Goal: Task Accomplishment & Management: Complete application form

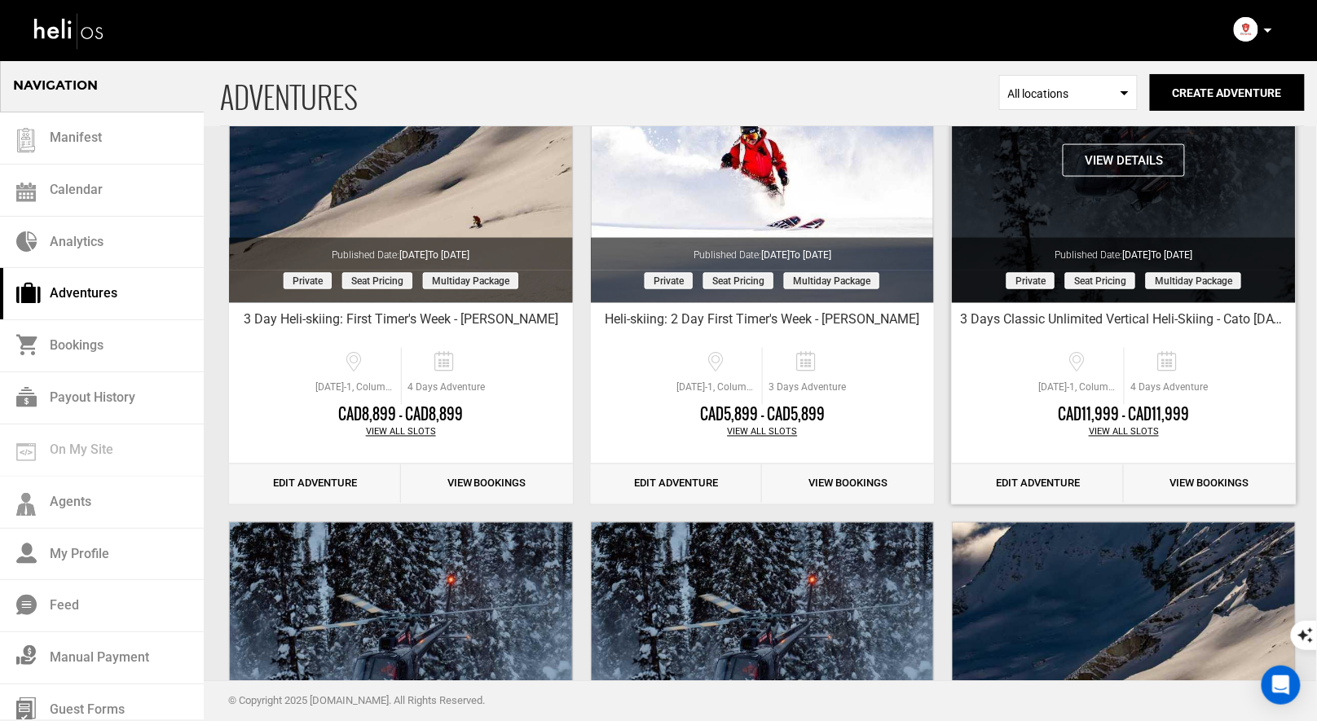
scroll to position [1001, 0]
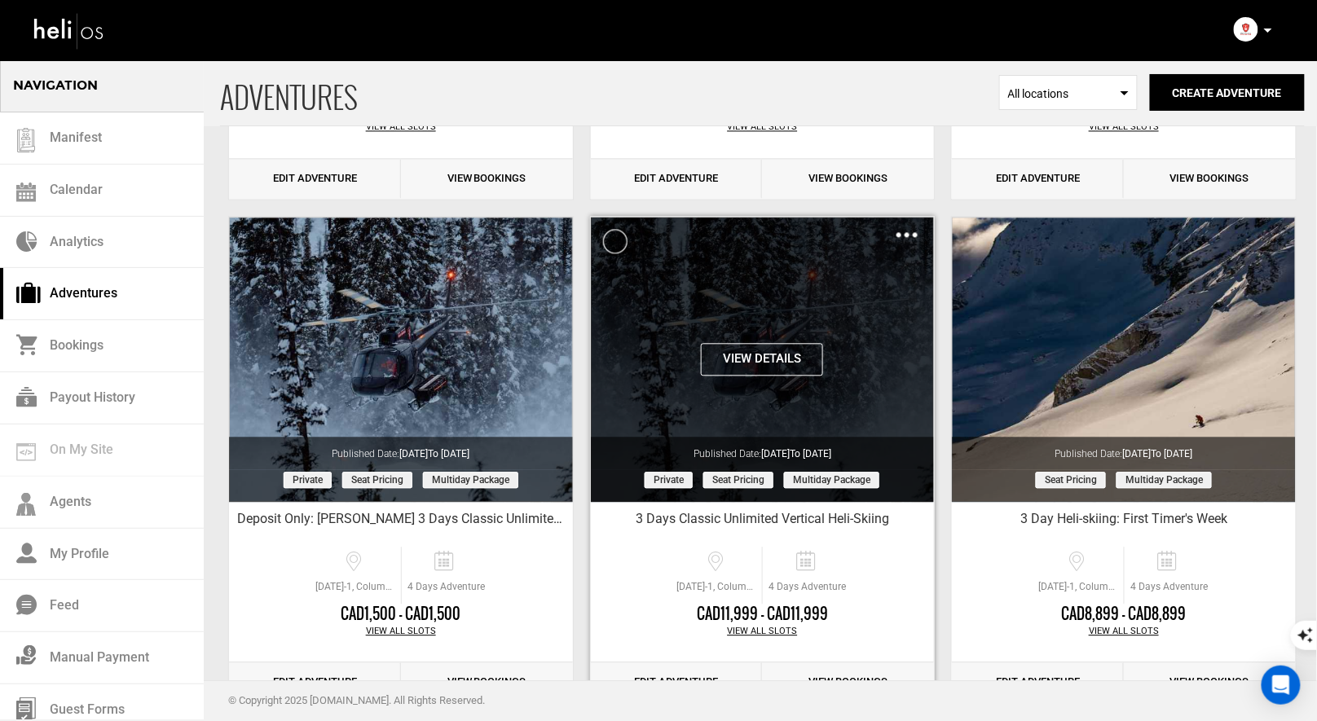
click at [915, 228] on div "Clone De-Activate Share Delete" at bounding box center [907, 234] width 21 height 19
click at [906, 232] on img at bounding box center [907, 234] width 21 height 5
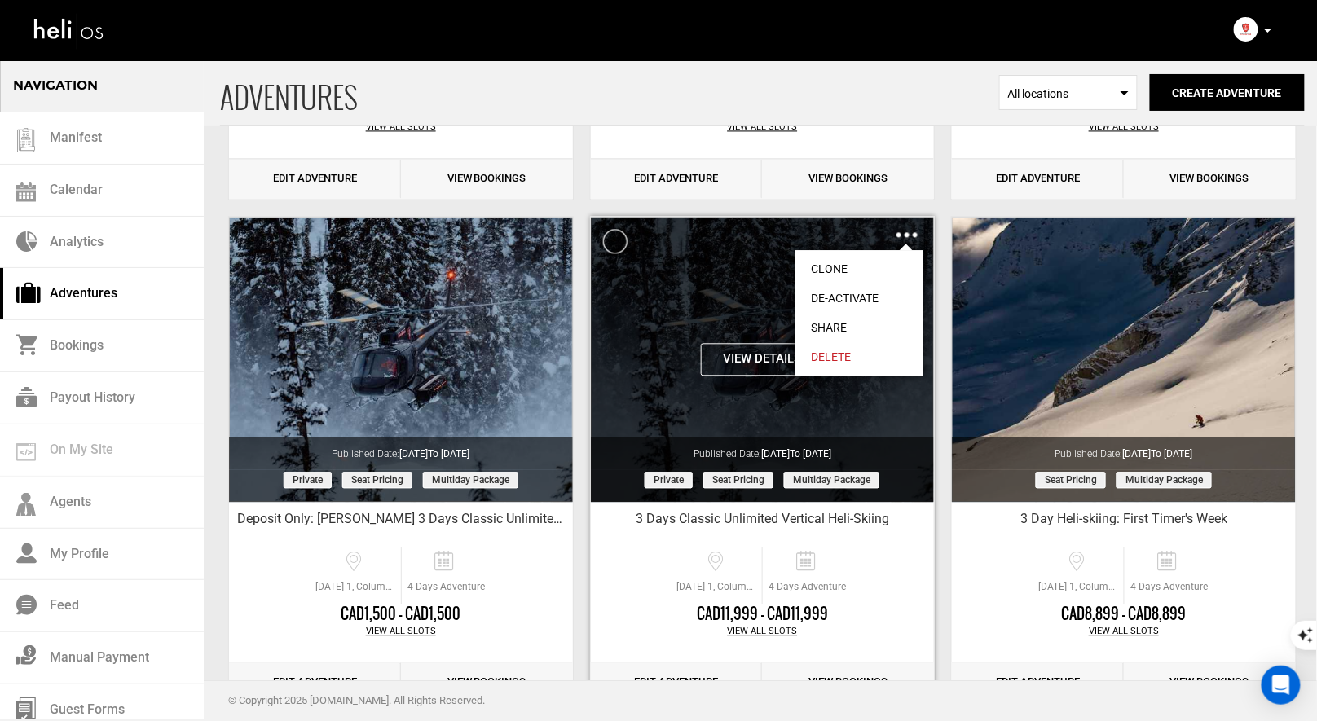
click at [837, 257] on link "Clone" at bounding box center [859, 268] width 129 height 29
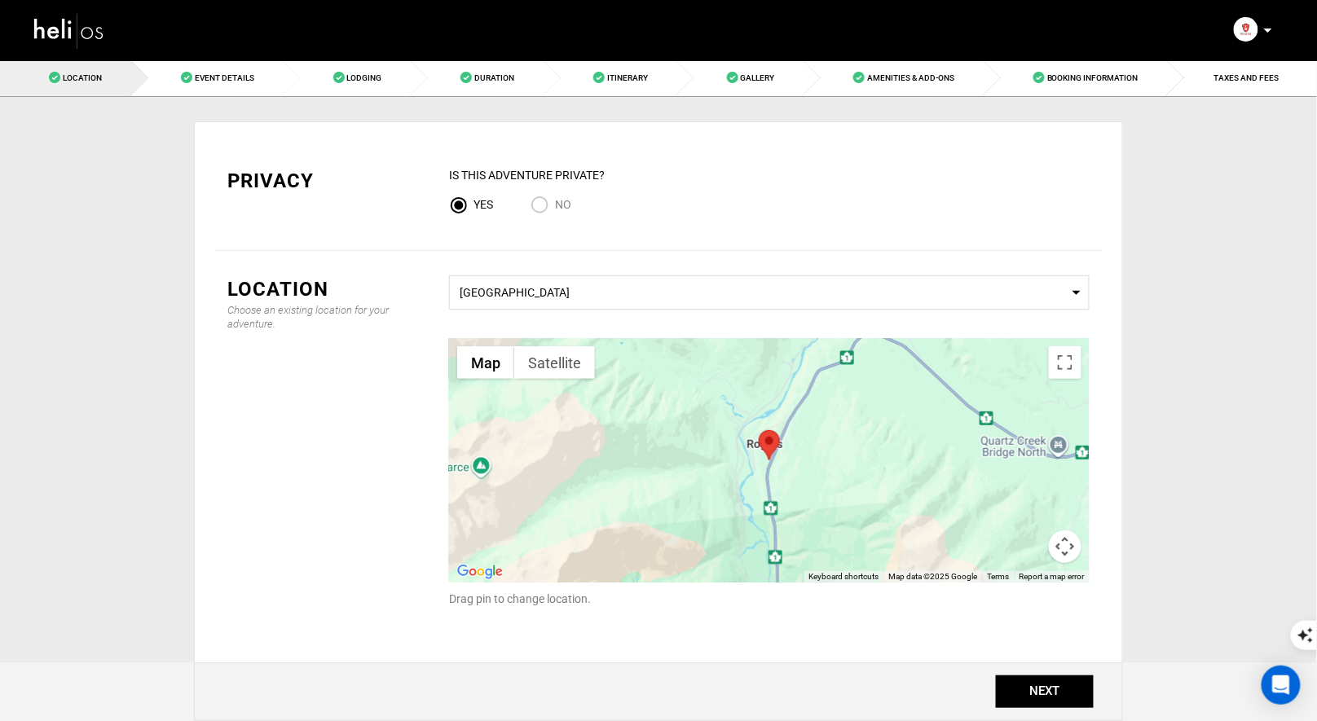
click at [1009, 636] on div "Location Choose an existing location for your adventure. Select a Location [GEO…" at bounding box center [658, 480] width 887 height 458
click at [1059, 697] on button "NEXT" at bounding box center [1045, 692] width 98 height 33
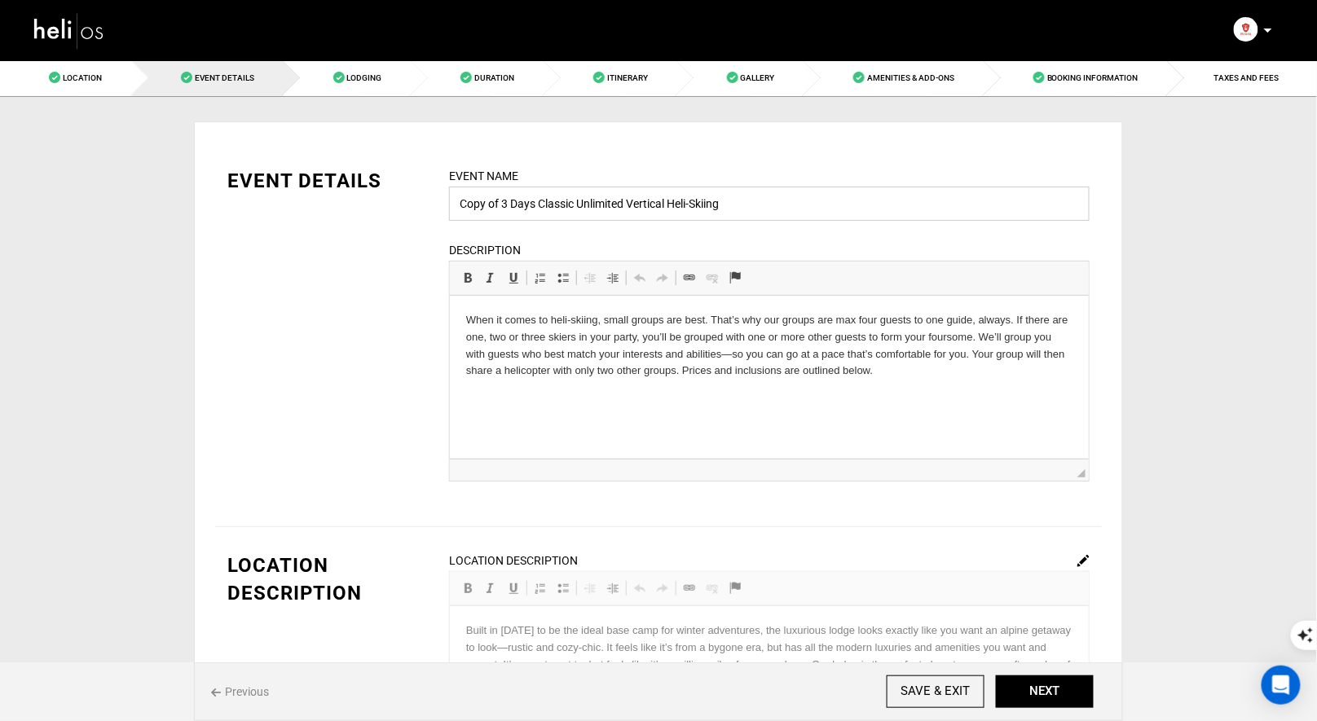
drag, startPoint x: 501, startPoint y: 204, endPoint x: 425, endPoint y: 196, distance: 76.2
click at [430, 197] on div "EVENT DETAILS Event Name Copy of 3 Days Classic Unlimited Vertical Heli-Skiing …" at bounding box center [658, 334] width 887 height 335
click at [738, 192] on input "3 Days Classic Unlimited Vertical Heli-Skiing" at bounding box center [769, 204] width 641 height 34
click at [685, 203] on input "3 Days Classic Unlimited Vertical Heli-Skiing" at bounding box center [769, 204] width 641 height 34
click at [722, 205] on input "3 Days Classic Unlimited Vertical Heli-Skiing: [PERSON_NAME]" at bounding box center [769, 204] width 641 height 34
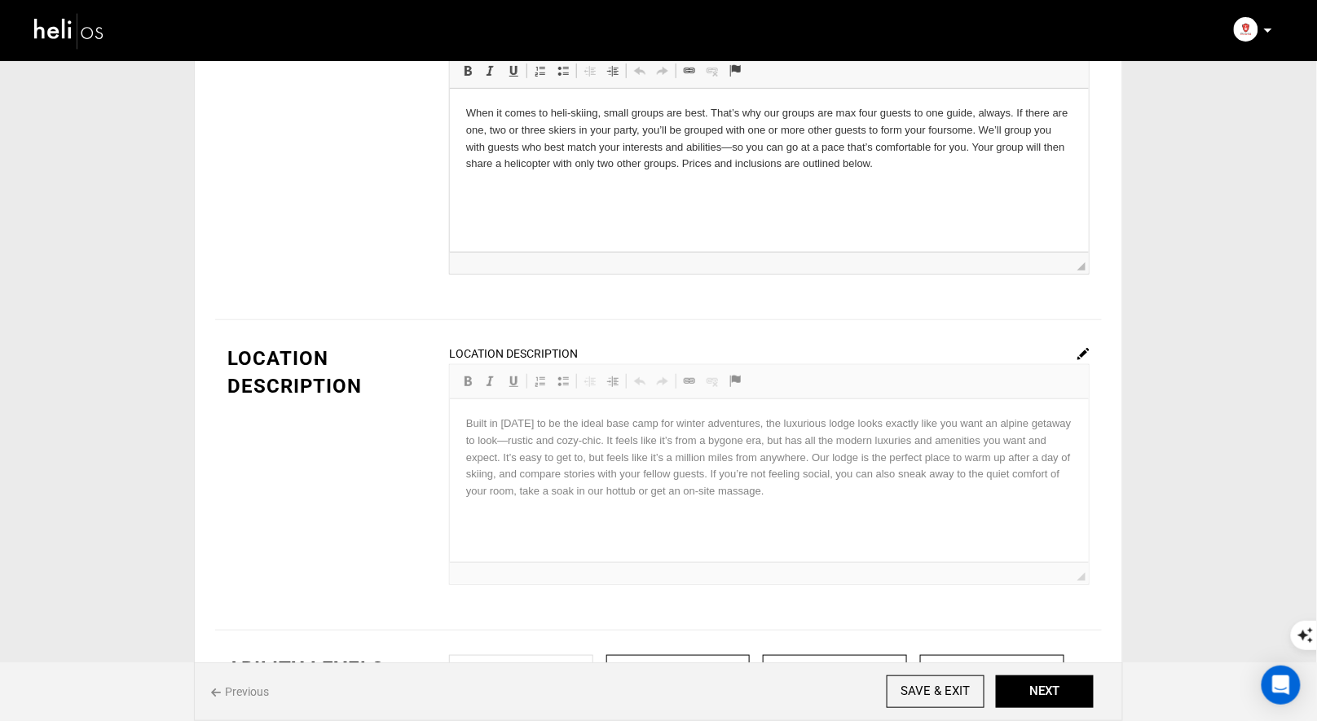
scroll to position [293, 0]
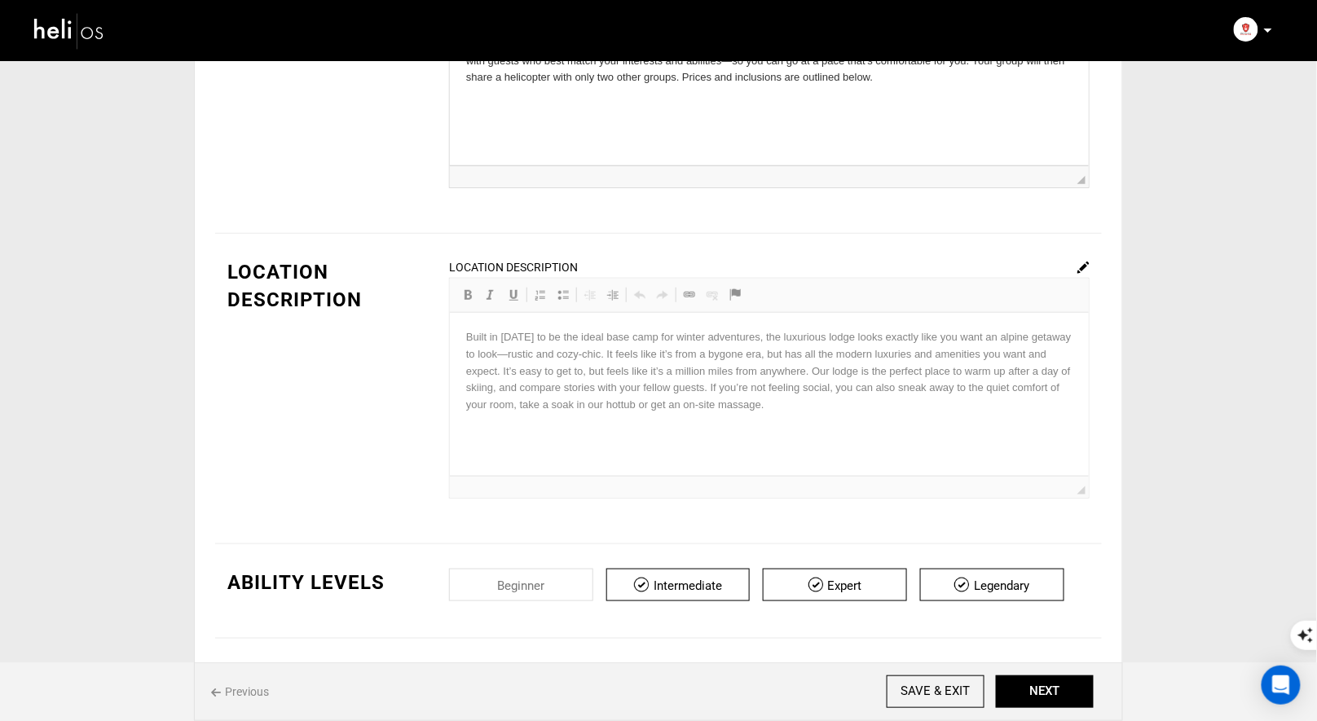
type input "3 Days Classic Unlimited Vertical Heli-Skiing: [PERSON_NAME]"
click at [1040, 712] on div "Previous SAVE & EXIT NEXT" at bounding box center [658, 692] width 929 height 59
click at [1046, 695] on button "NEXT" at bounding box center [1045, 692] width 98 height 33
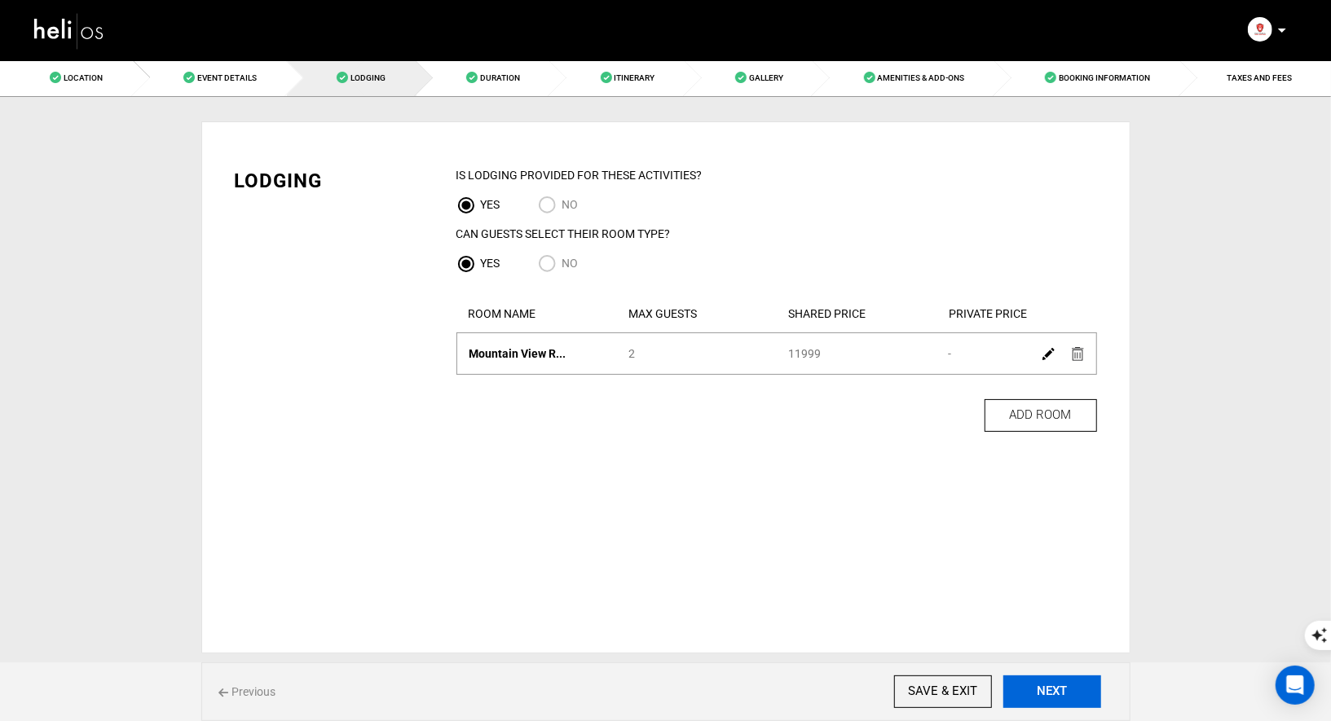
click at [1046, 695] on button "NEXT" at bounding box center [1052, 692] width 98 height 33
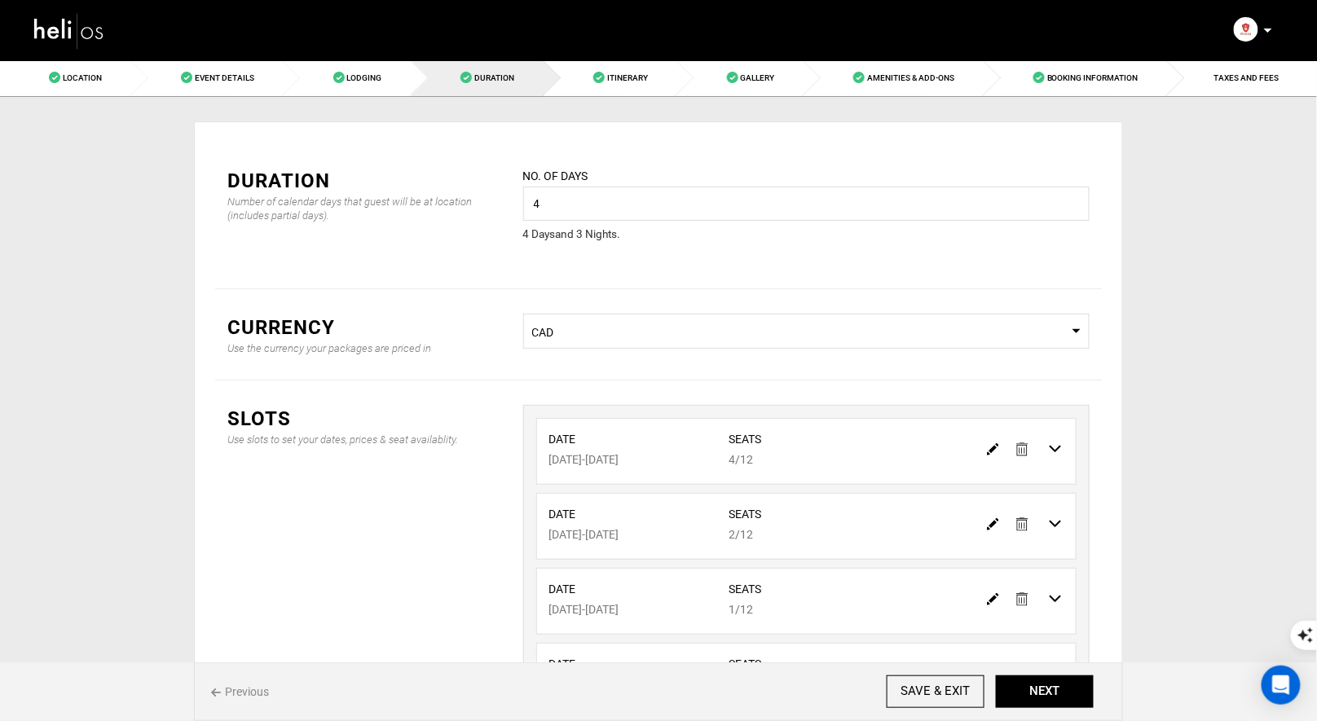
click at [1028, 454] on img at bounding box center [1022, 450] width 12 height 14
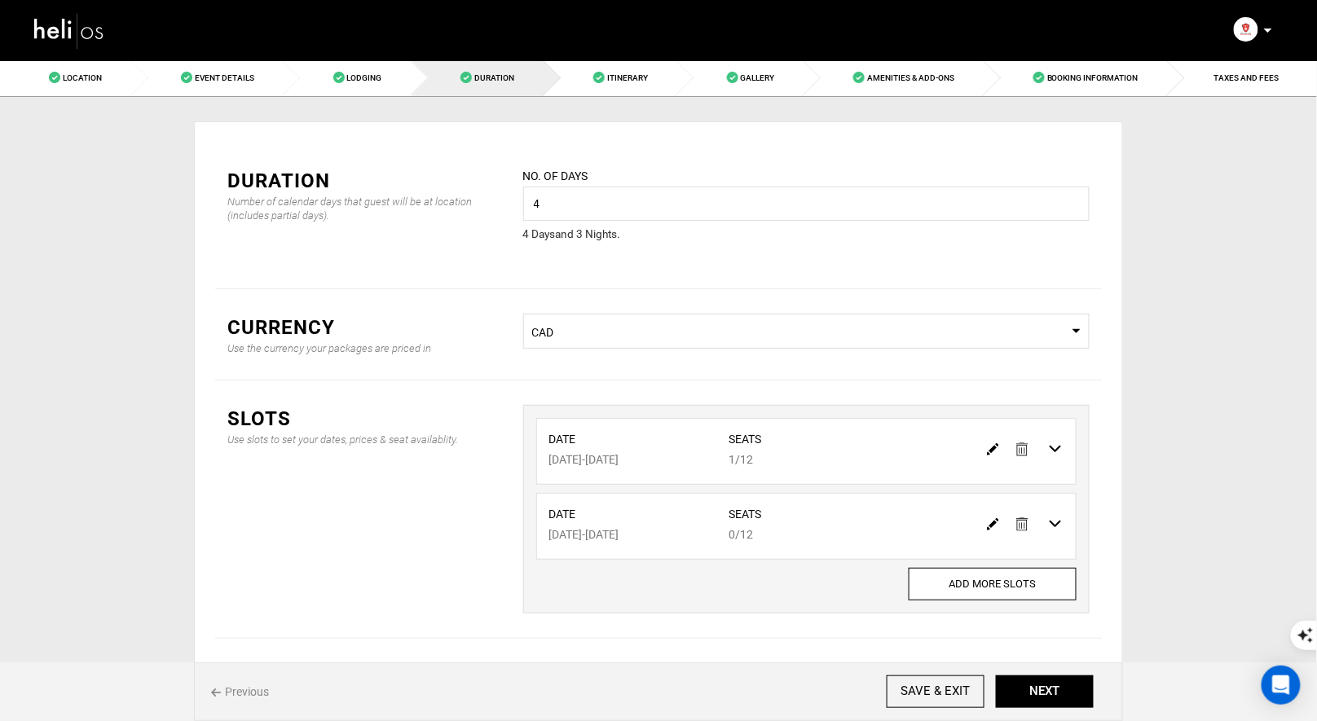
click at [1028, 454] on img at bounding box center [1022, 450] width 12 height 14
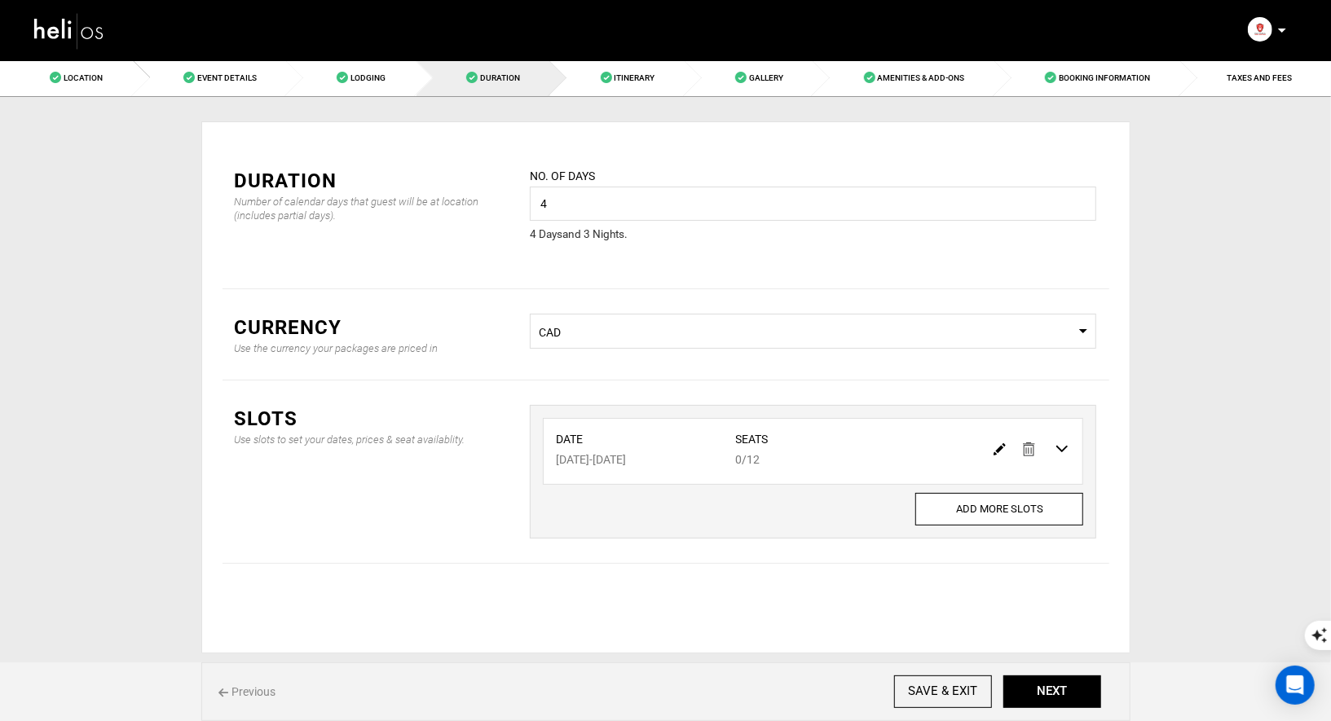
click at [1004, 446] on img at bounding box center [1000, 449] width 12 height 12
type input "[DATE]"
type input "0"
type input "12"
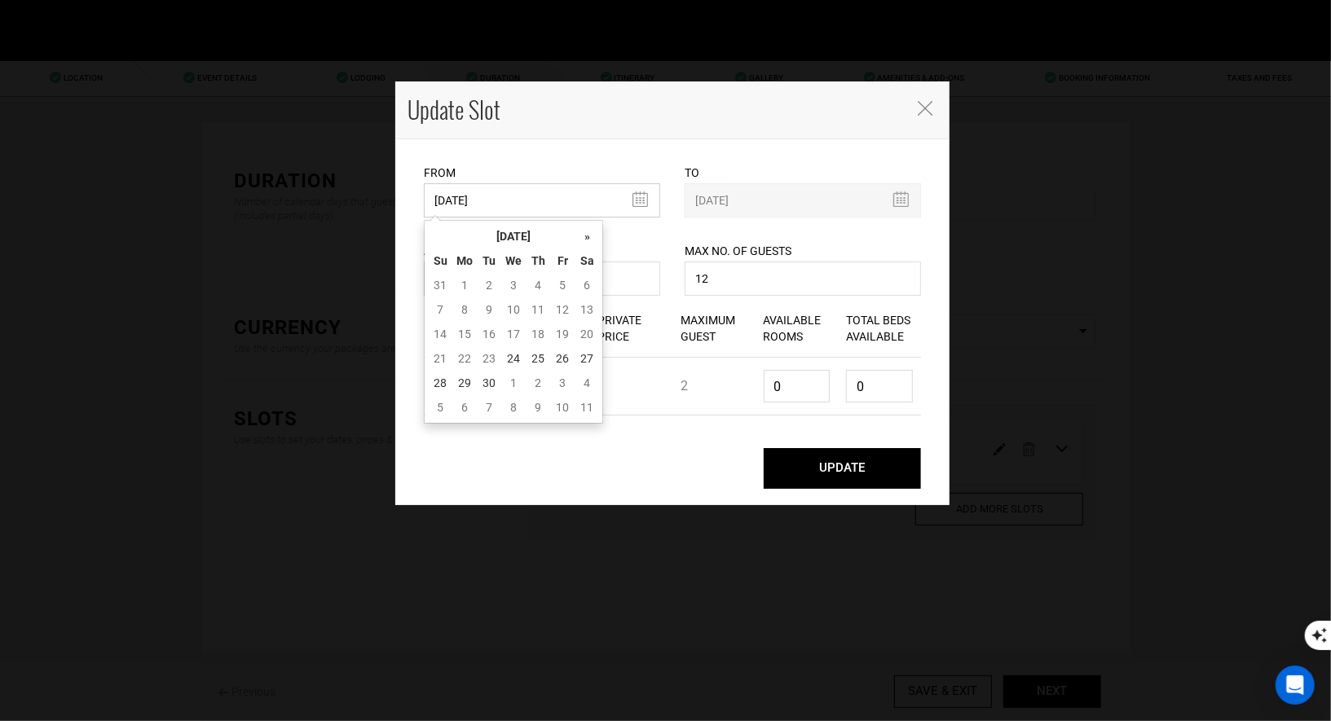
click at [628, 197] on input "[DATE]" at bounding box center [542, 200] width 236 height 34
click at [591, 240] on th "»" at bounding box center [587, 236] width 24 height 24
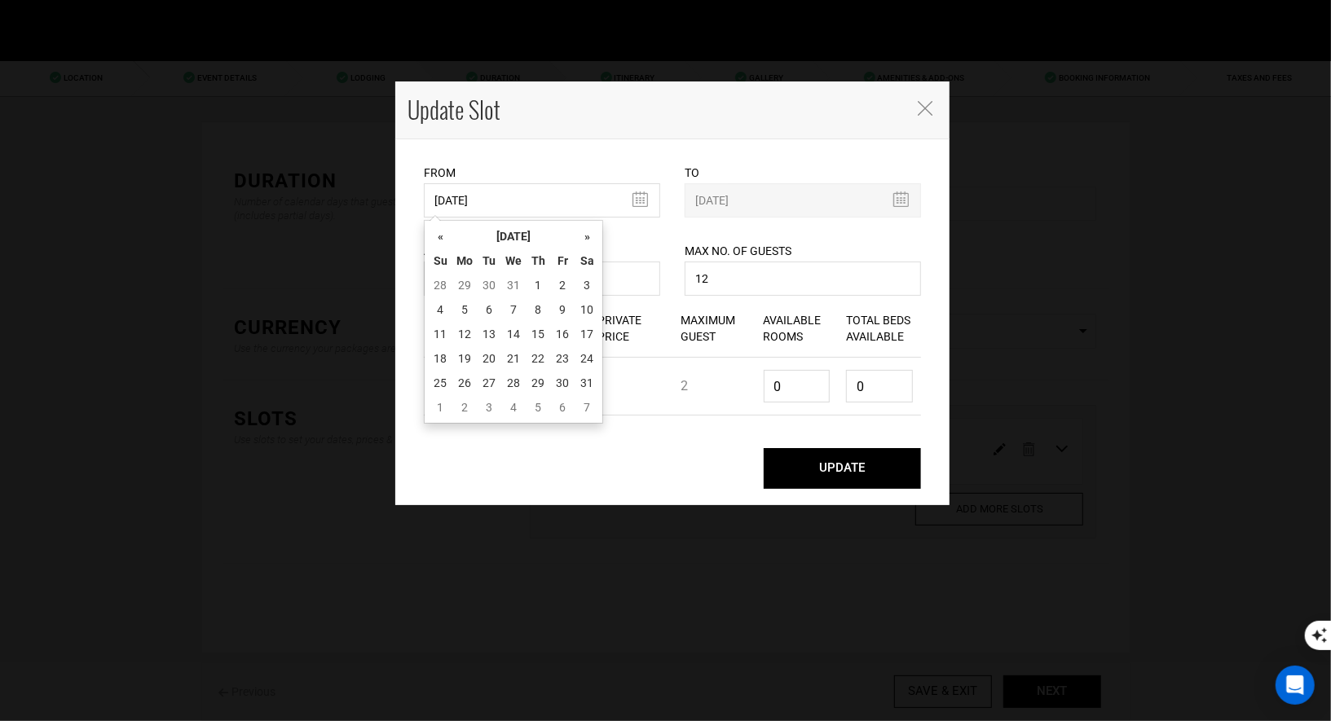
click at [591, 240] on th "»" at bounding box center [587, 236] width 24 height 24
click at [485, 358] on td "17" at bounding box center [489, 358] width 24 height 24
type input "[DATE]"
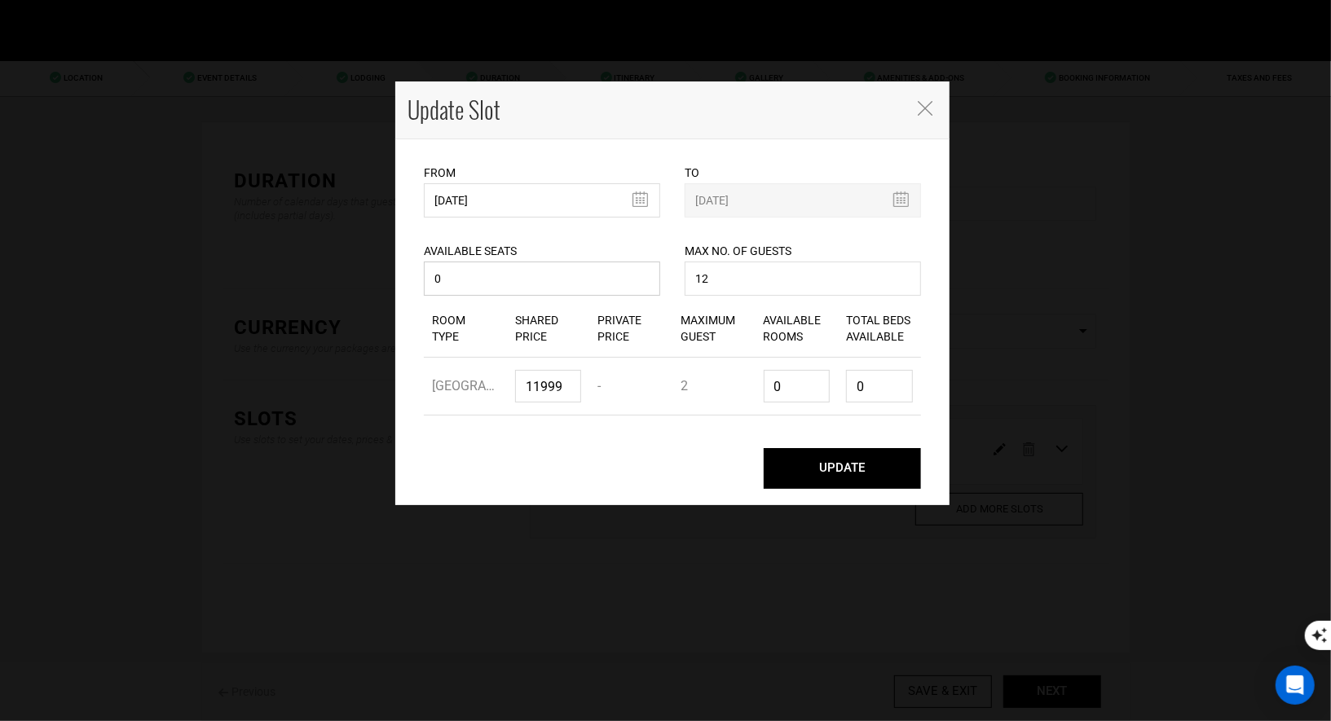
click at [531, 290] on input "0" at bounding box center [542, 279] width 236 height 34
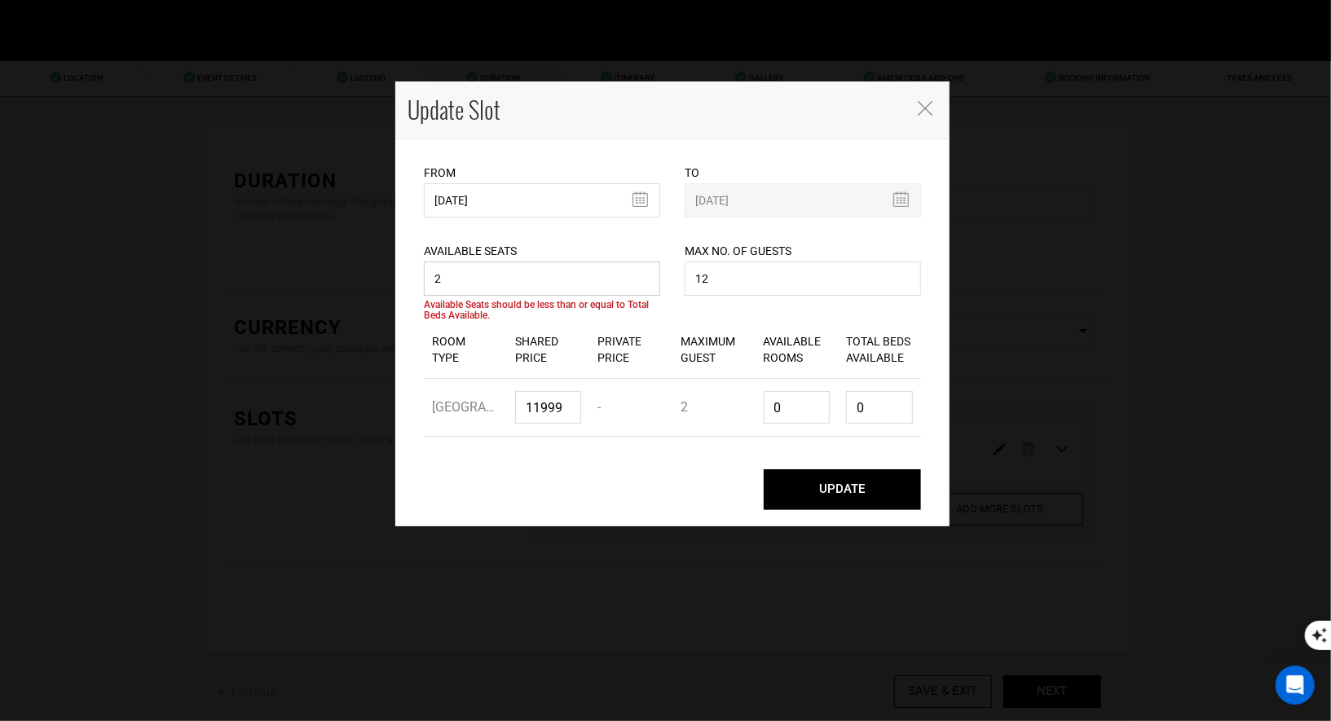
type input "2"
click at [747, 298] on div "Max No. of Guests 12 Maximum no. of guests should be less than 999. Please ente…" at bounding box center [803, 259] width 236 height 82
click at [748, 278] on input "12" at bounding box center [803, 279] width 236 height 34
type input "1"
type input "2"
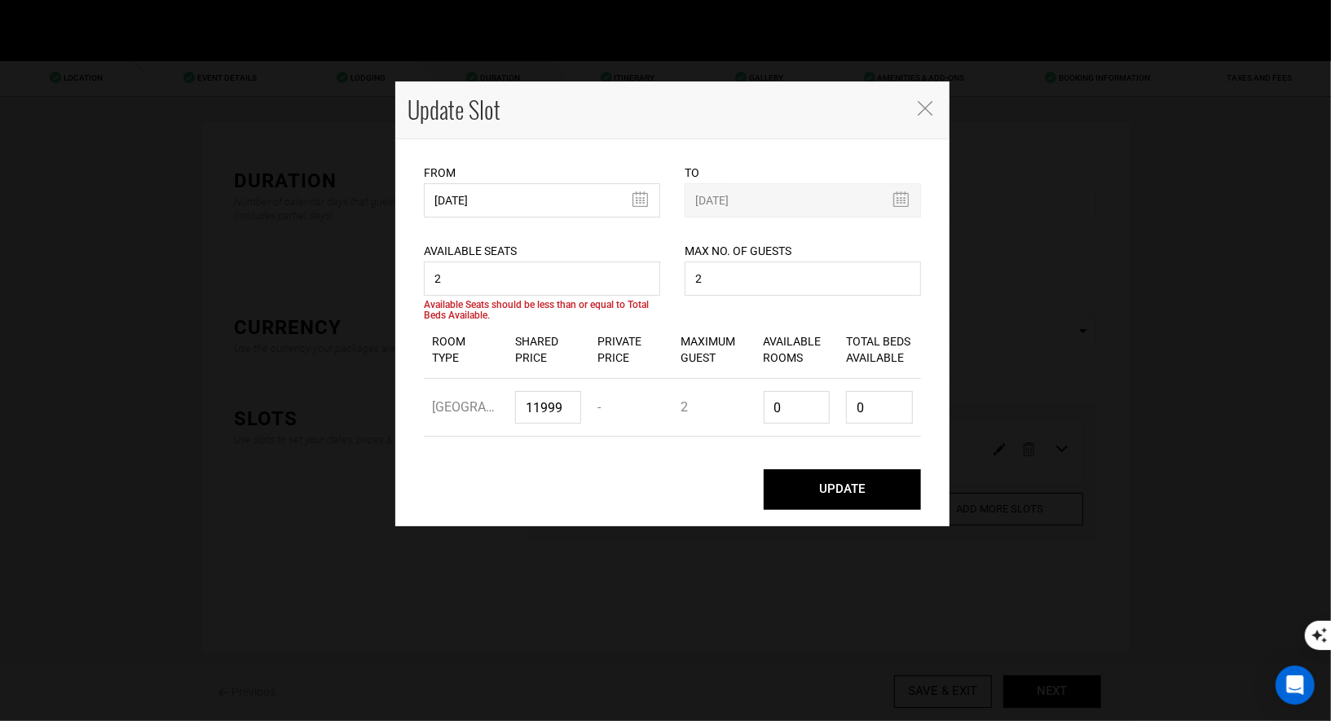
click at [727, 312] on div "Available Seats 2 Available seats should be greater than 0. Available Seats sho…" at bounding box center [673, 270] width 522 height 104
click at [802, 414] on input "0" at bounding box center [797, 407] width 67 height 33
type input "1"
type input "2"
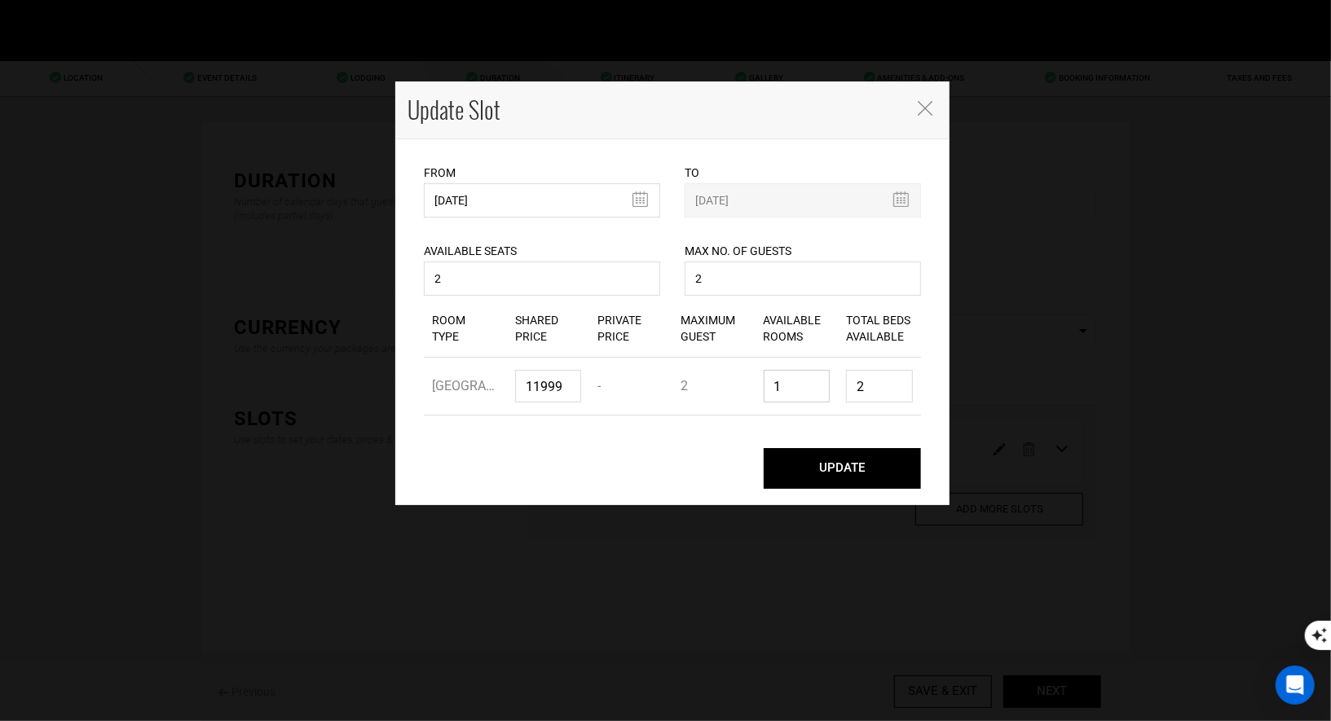
type input "1"
click at [818, 466] on button "UPDATE" at bounding box center [842, 468] width 157 height 41
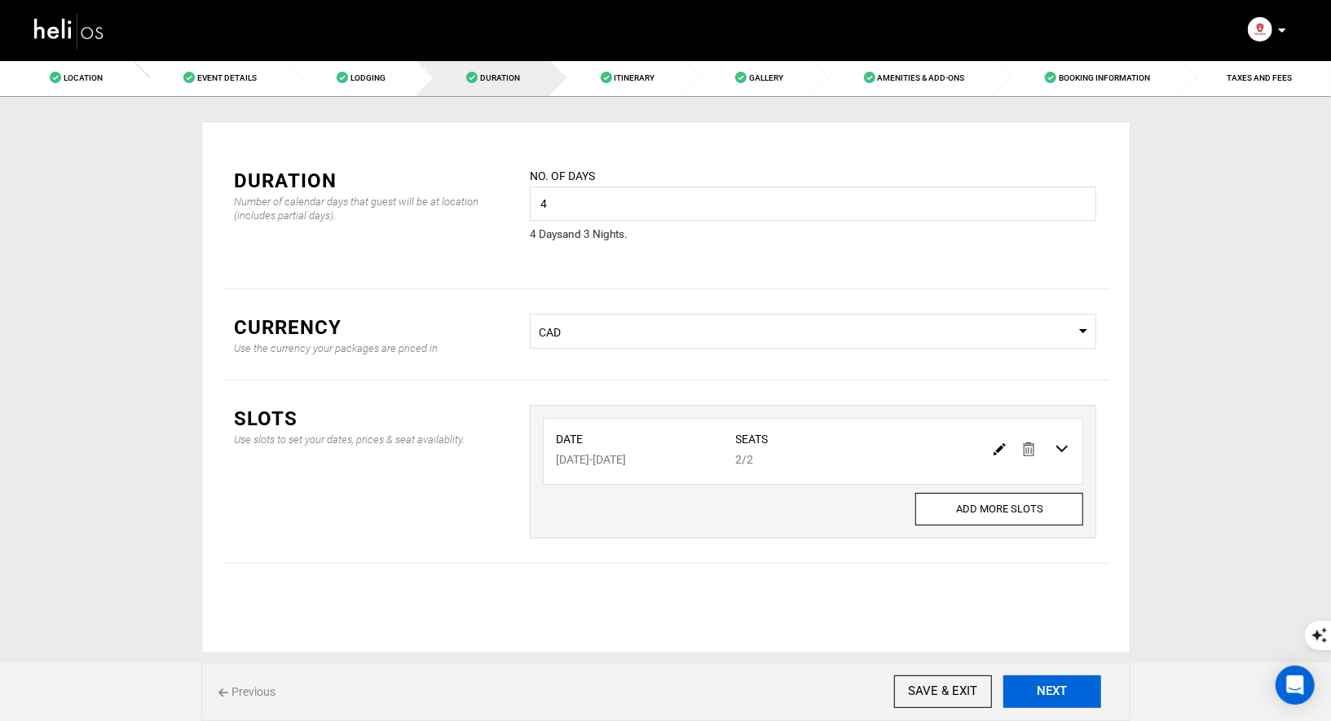
click at [1068, 690] on button "NEXT" at bounding box center [1052, 692] width 98 height 33
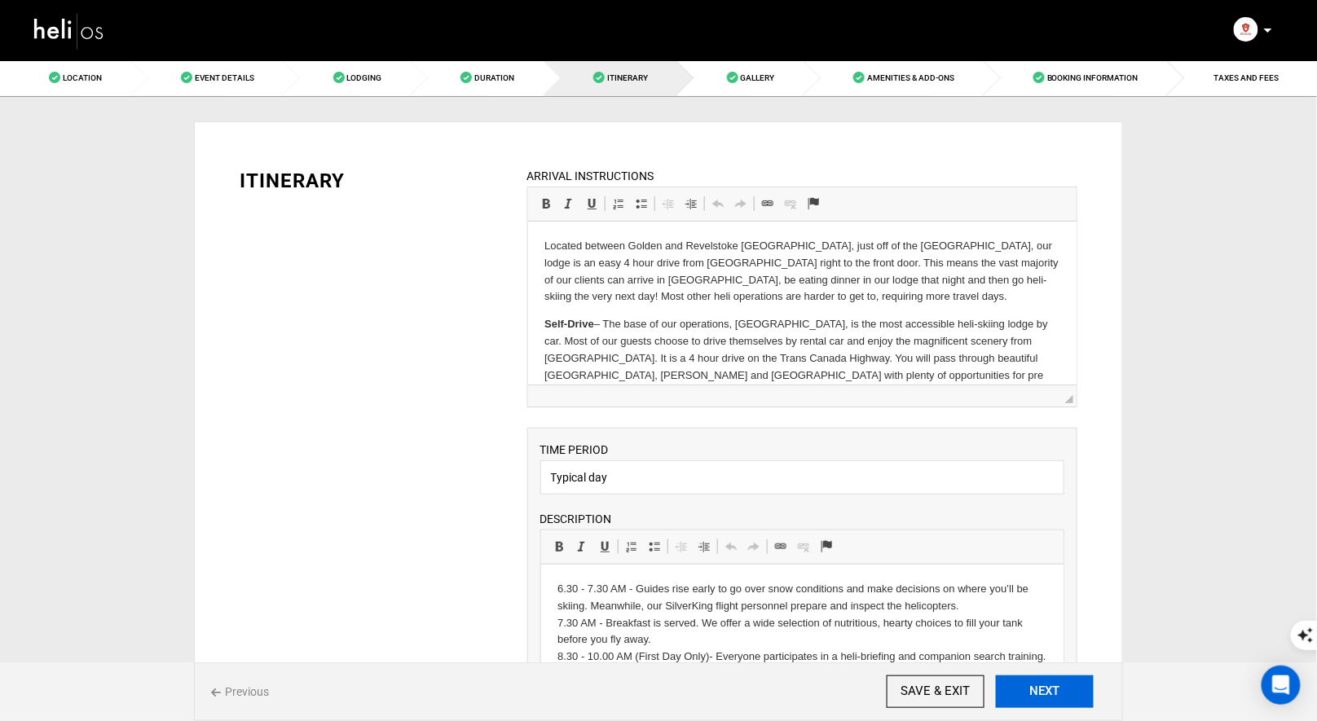
click at [1068, 690] on button "NEXT" at bounding box center [1045, 692] width 98 height 33
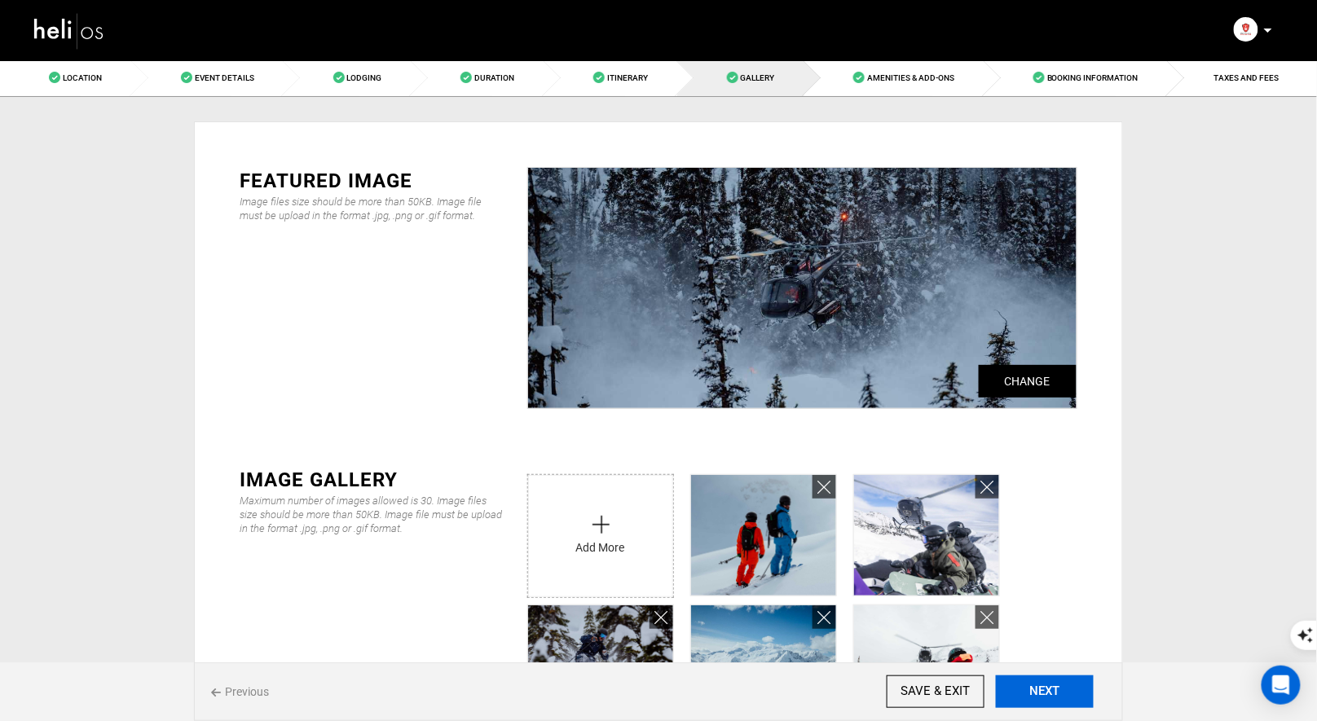
click at [1068, 690] on button "NEXT" at bounding box center [1045, 692] width 98 height 33
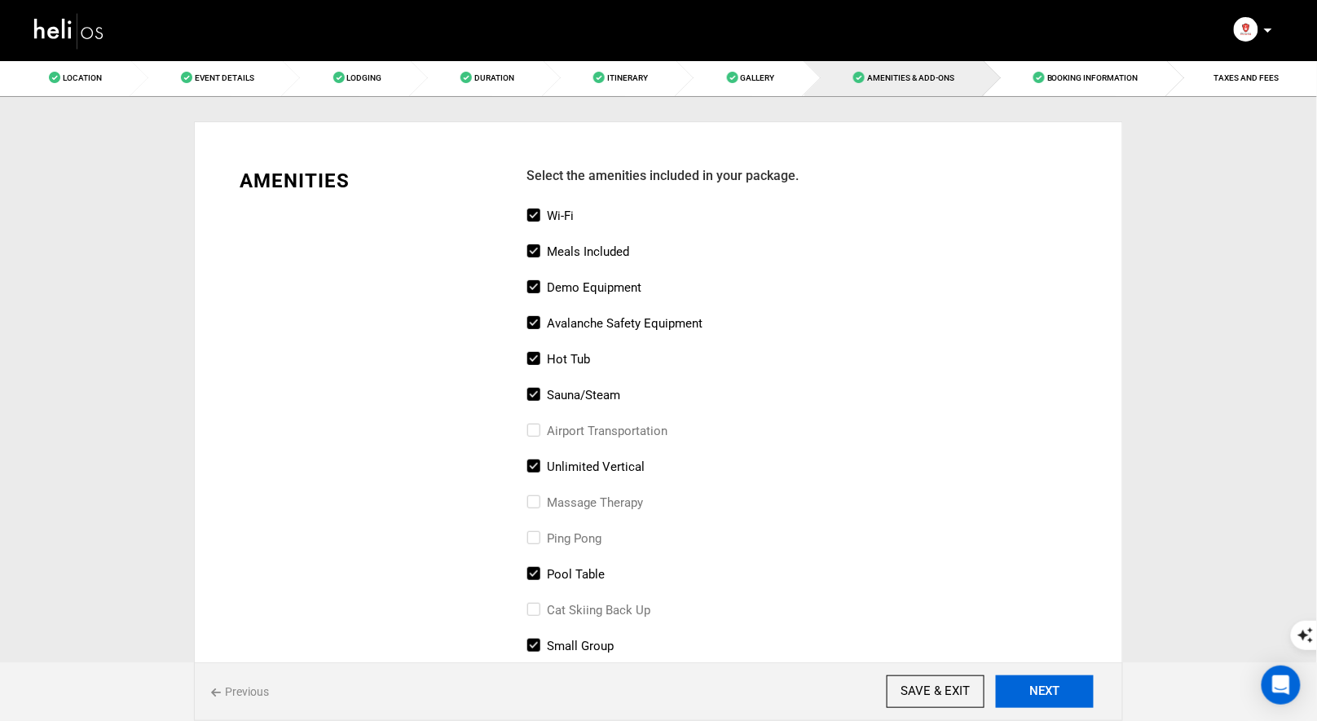
click at [1068, 690] on button "NEXT" at bounding box center [1045, 692] width 98 height 33
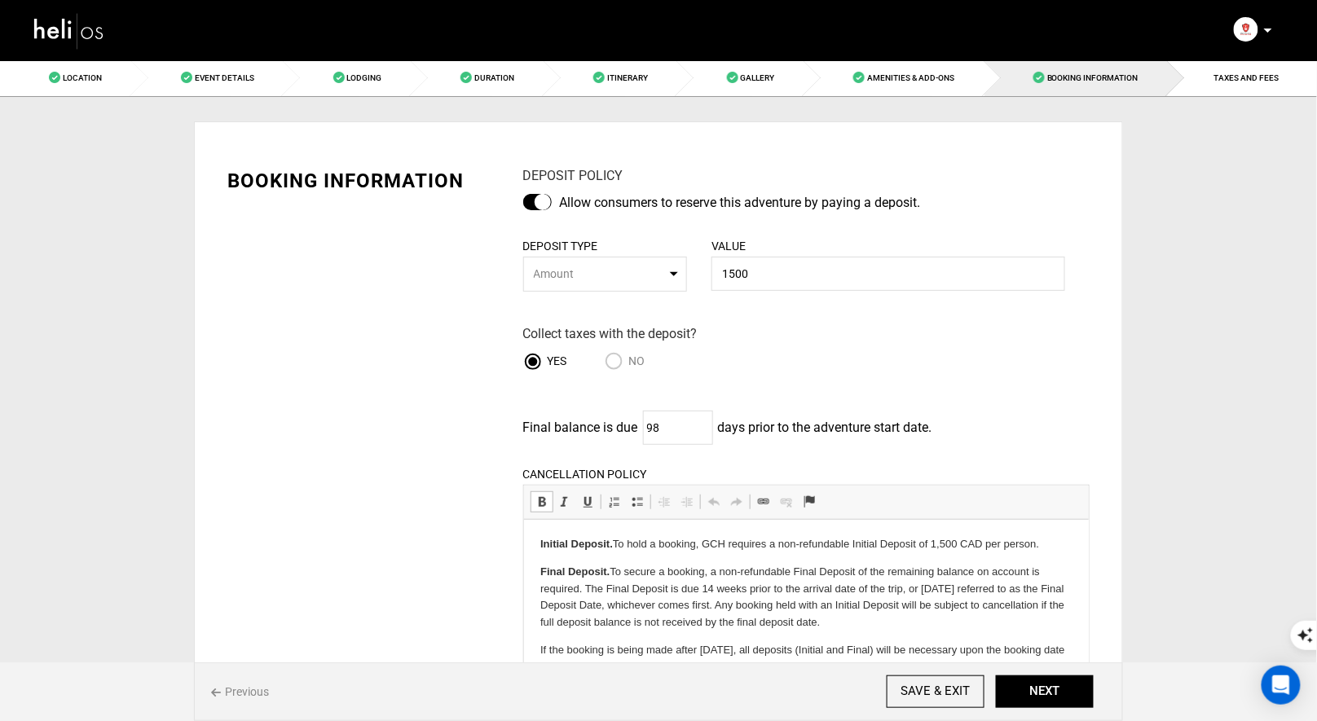
drag, startPoint x: 1042, startPoint y: 546, endPoint x: 704, endPoint y: 537, distance: 337.6
click at [704, 537] on p "Initial Deposit. To hold a booking, GCH requires a non-refundable Initial Depos…" at bounding box center [806, 544] width 532 height 17
copy p "GCH requires a non-refundable Initial Deposit of 1,500 CAD per person."
click at [1200, 466] on div "Location Event Details Lodging Duration Itinerary Gallery Amenities & Add-Ons B…" at bounding box center [658, 607] width 1317 height 1095
click at [1060, 697] on button "NEXT" at bounding box center [1045, 692] width 98 height 33
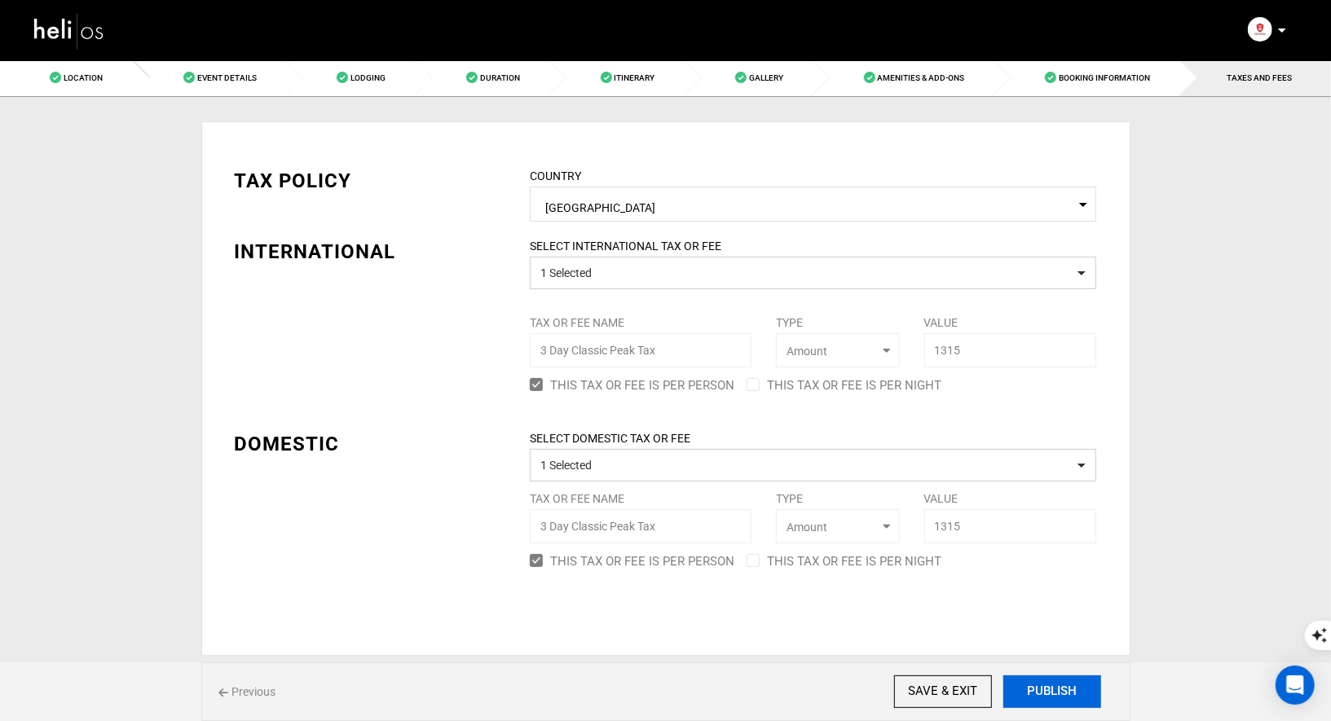
click at [1060, 697] on button "PUBLISH" at bounding box center [1052, 692] width 98 height 33
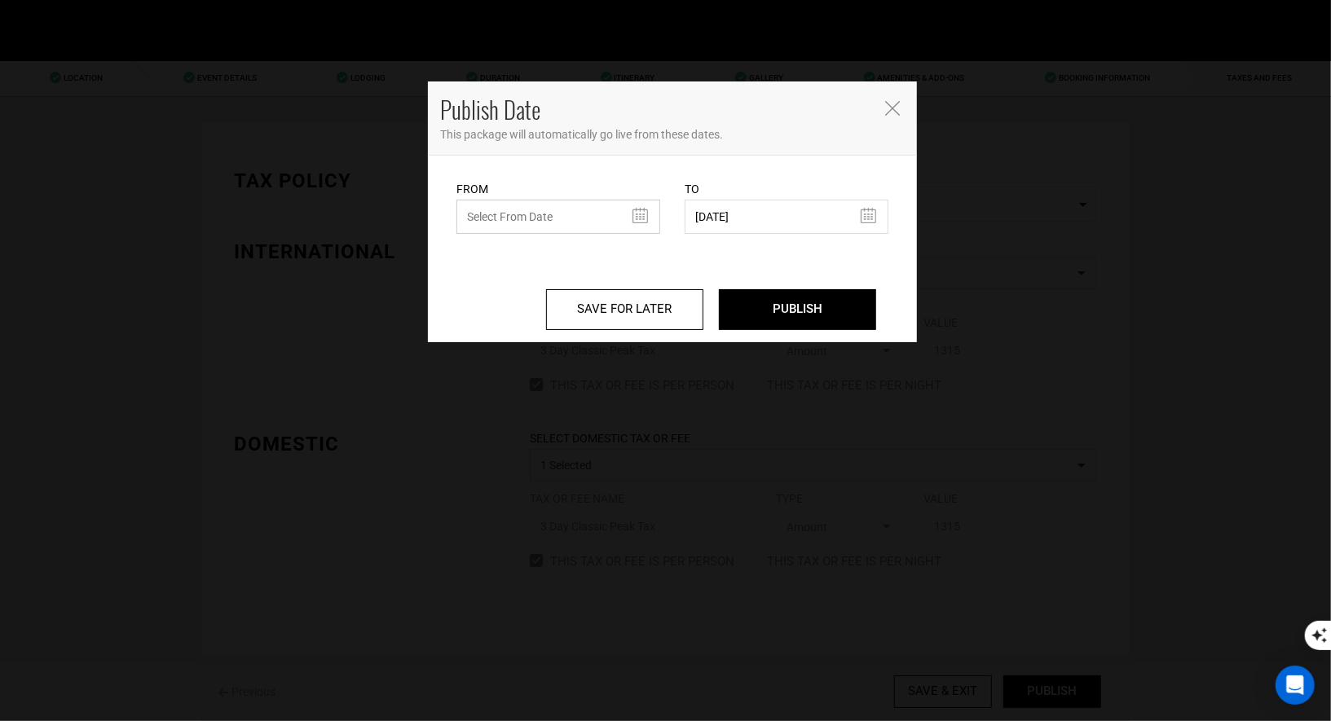
click at [608, 217] on input "text" at bounding box center [558, 217] width 204 height 34
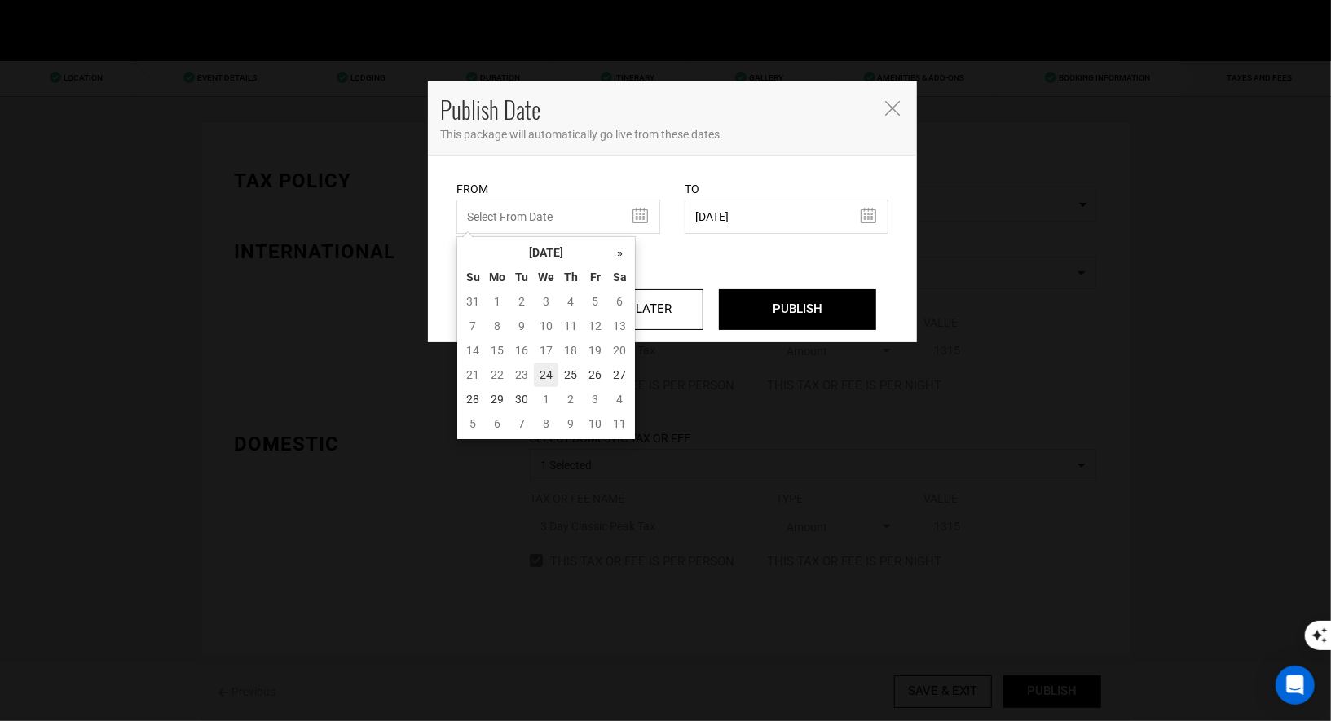
click at [541, 373] on td "24" at bounding box center [546, 375] width 24 height 24
type input "[DATE]"
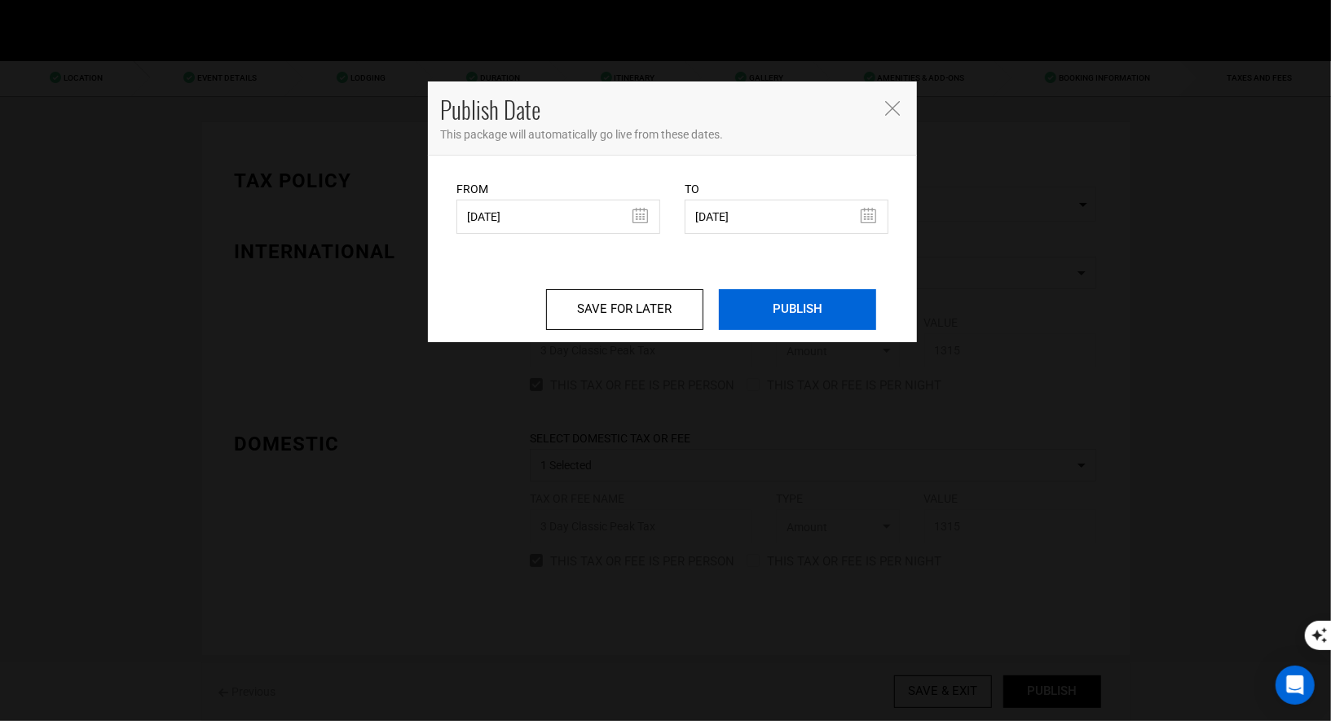
click at [804, 303] on input "PUBLISH" at bounding box center [797, 309] width 157 height 41
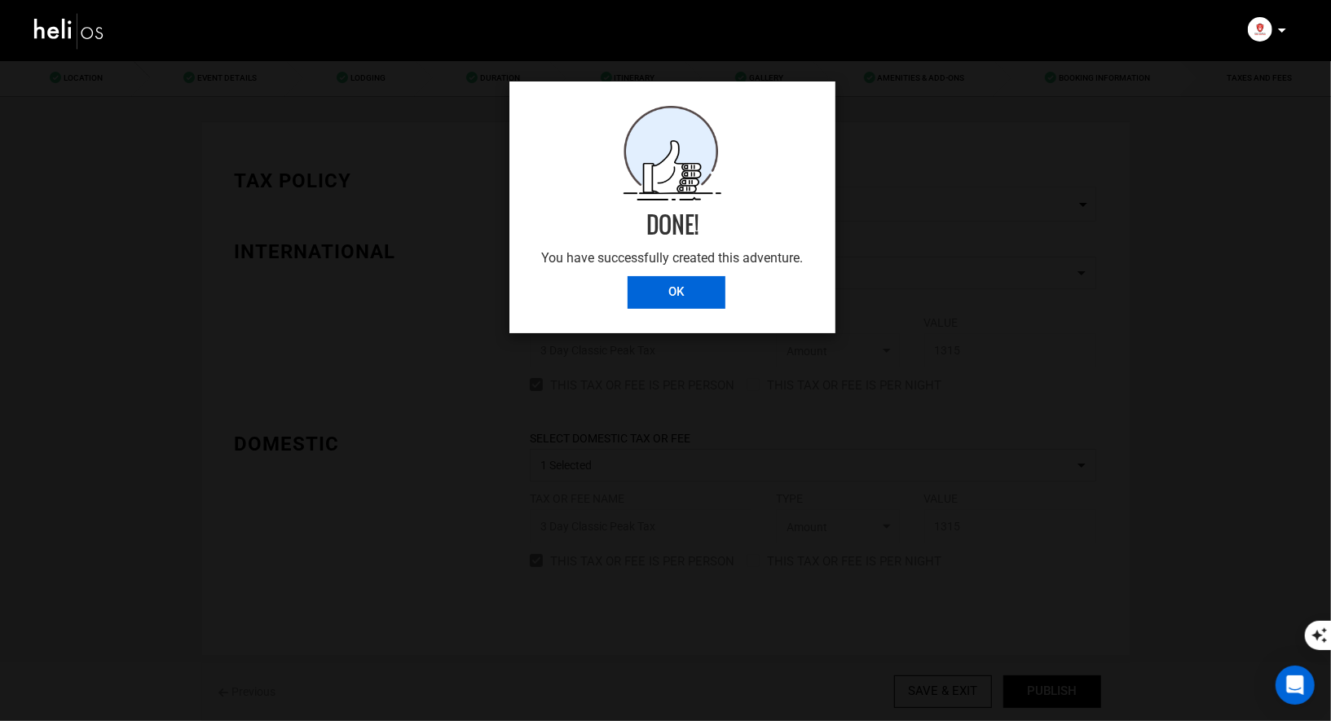
click at [682, 284] on input "OK" at bounding box center [677, 292] width 98 height 33
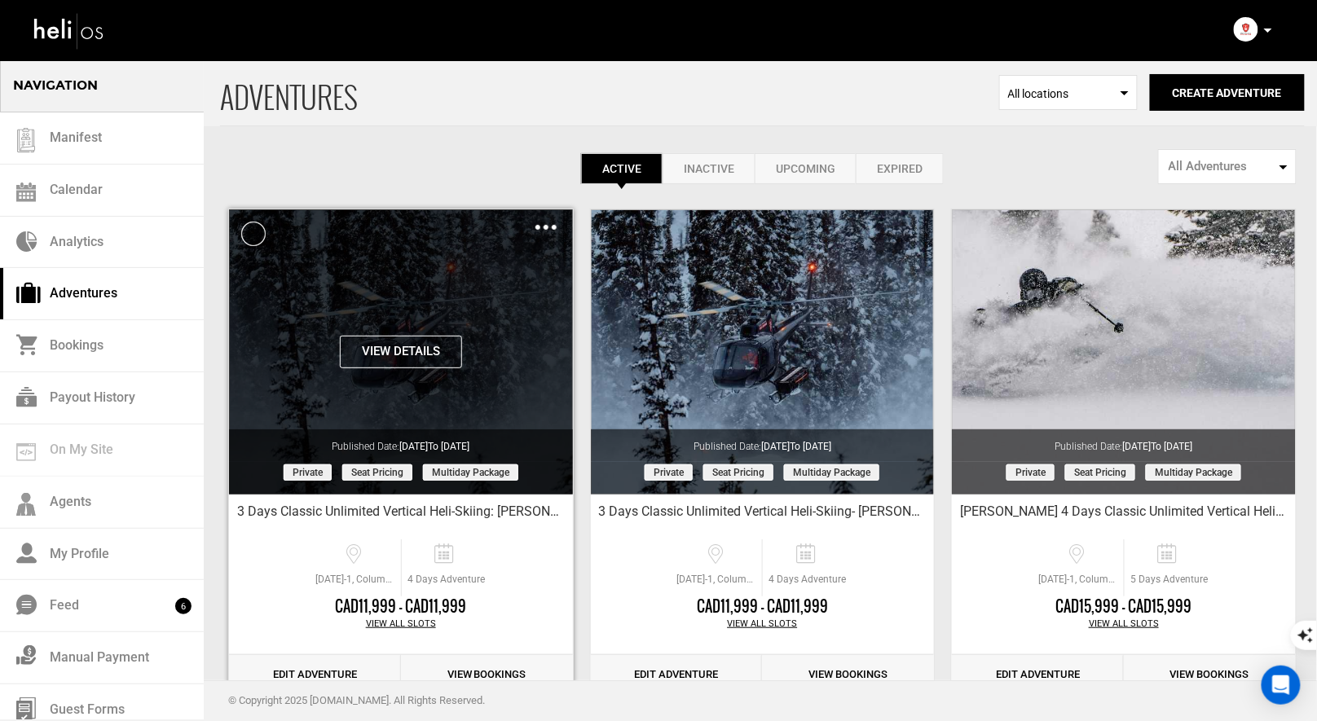
click at [543, 223] on div "Clone De-Activate Share Delete" at bounding box center [546, 227] width 21 height 19
click at [552, 225] on img at bounding box center [546, 227] width 21 height 5
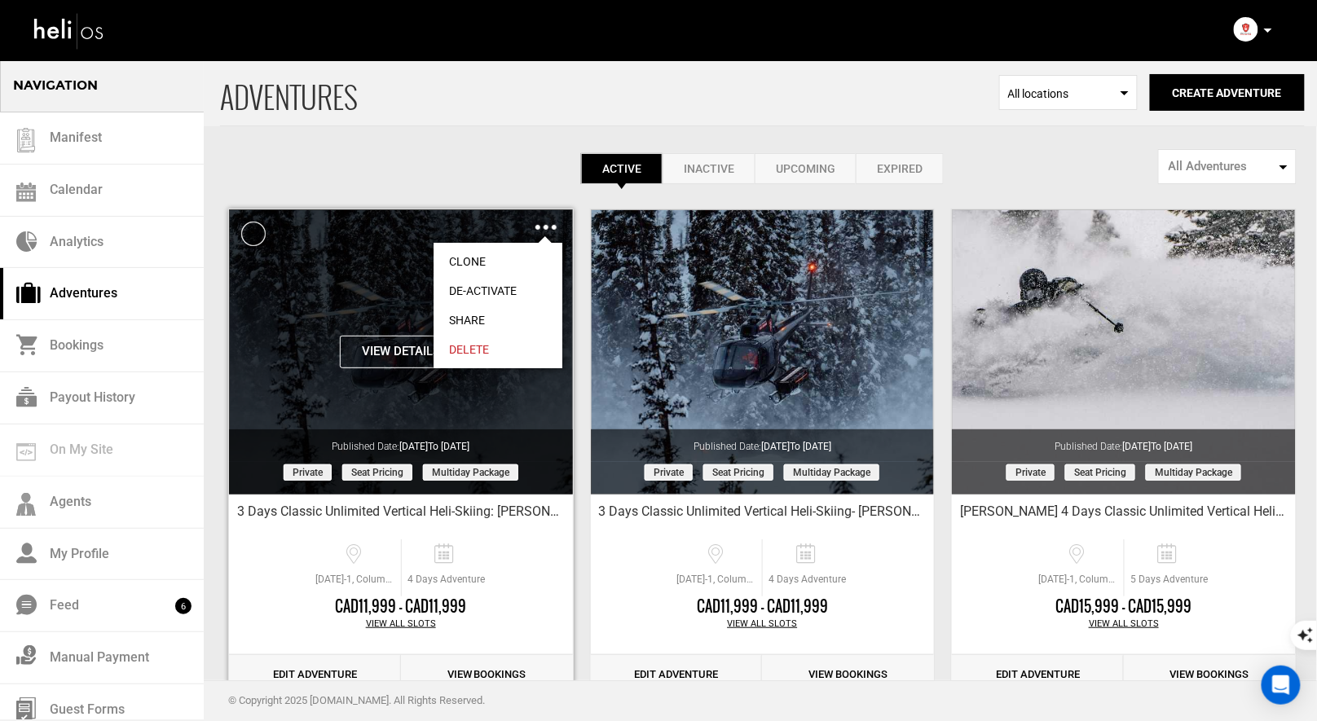
click at [478, 324] on link "Share" at bounding box center [498, 320] width 129 height 29
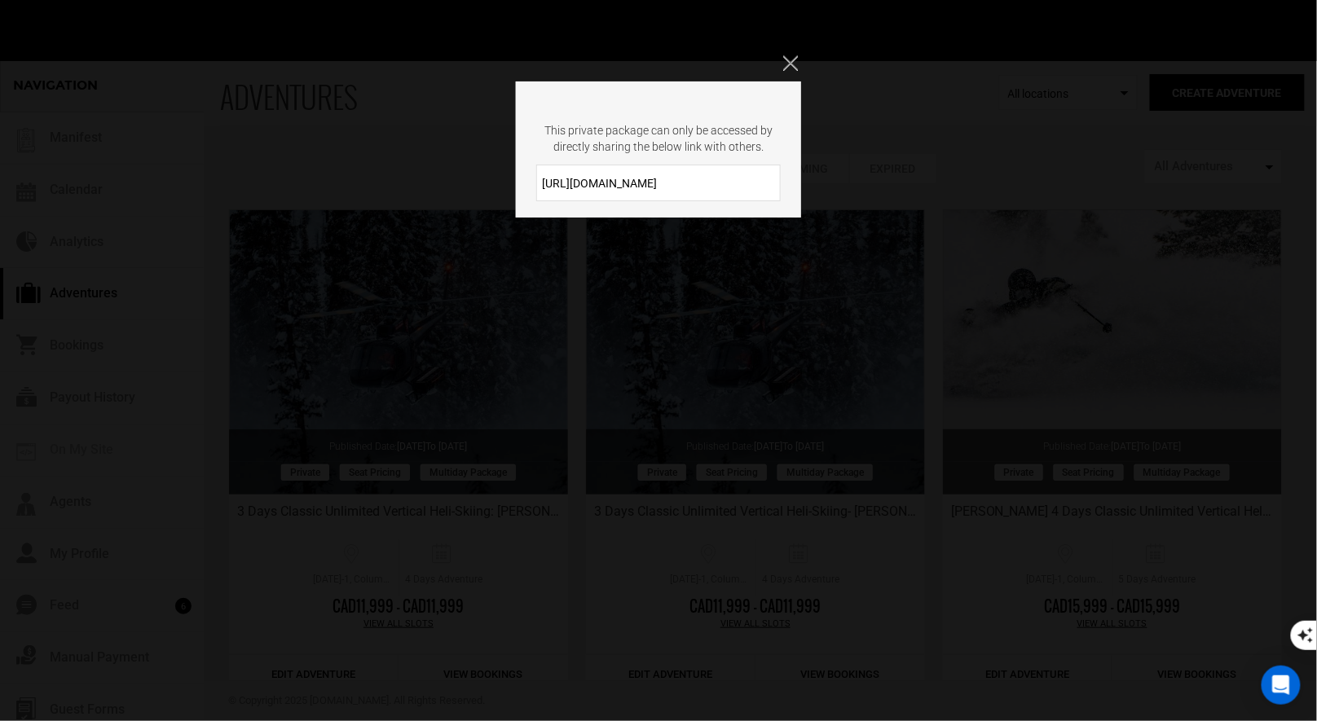
drag, startPoint x: 672, startPoint y: 182, endPoint x: 541, endPoint y: 177, distance: 131.3
click at [541, 177] on input "[URL][DOMAIN_NAME]" at bounding box center [658, 183] width 245 height 37
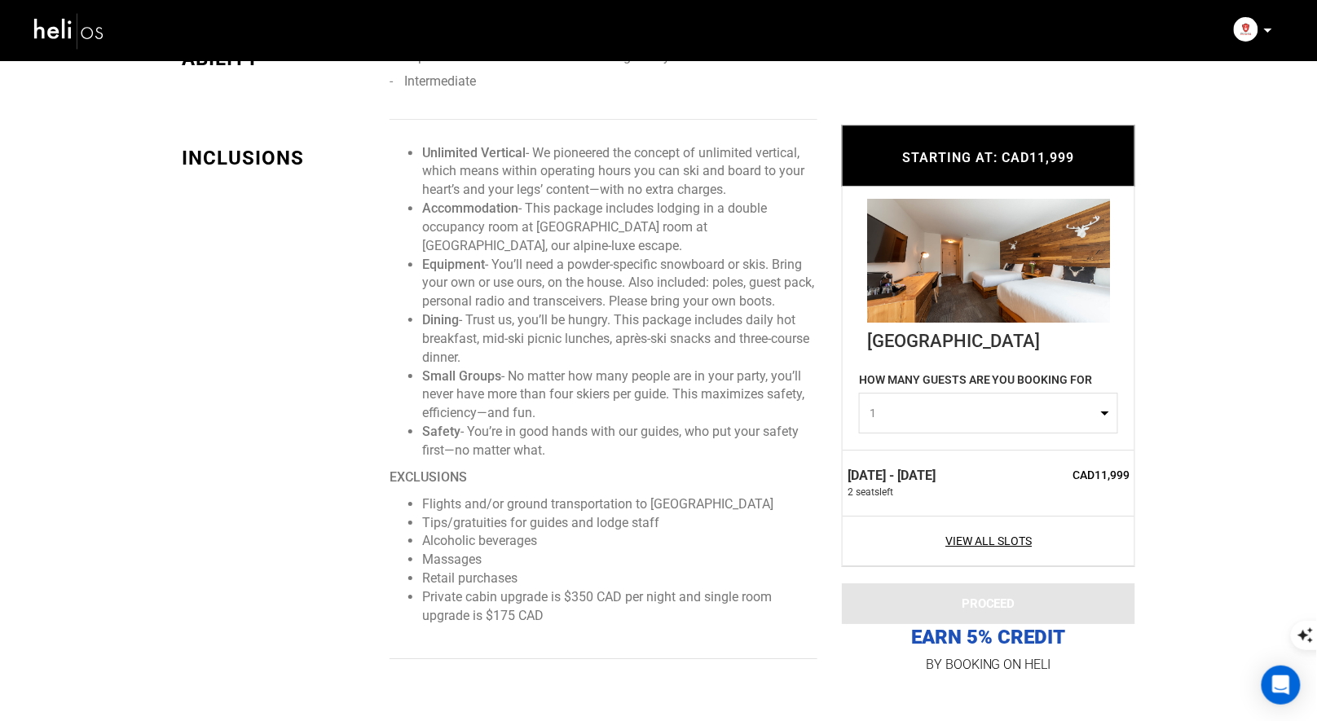
scroll to position [1343, 0]
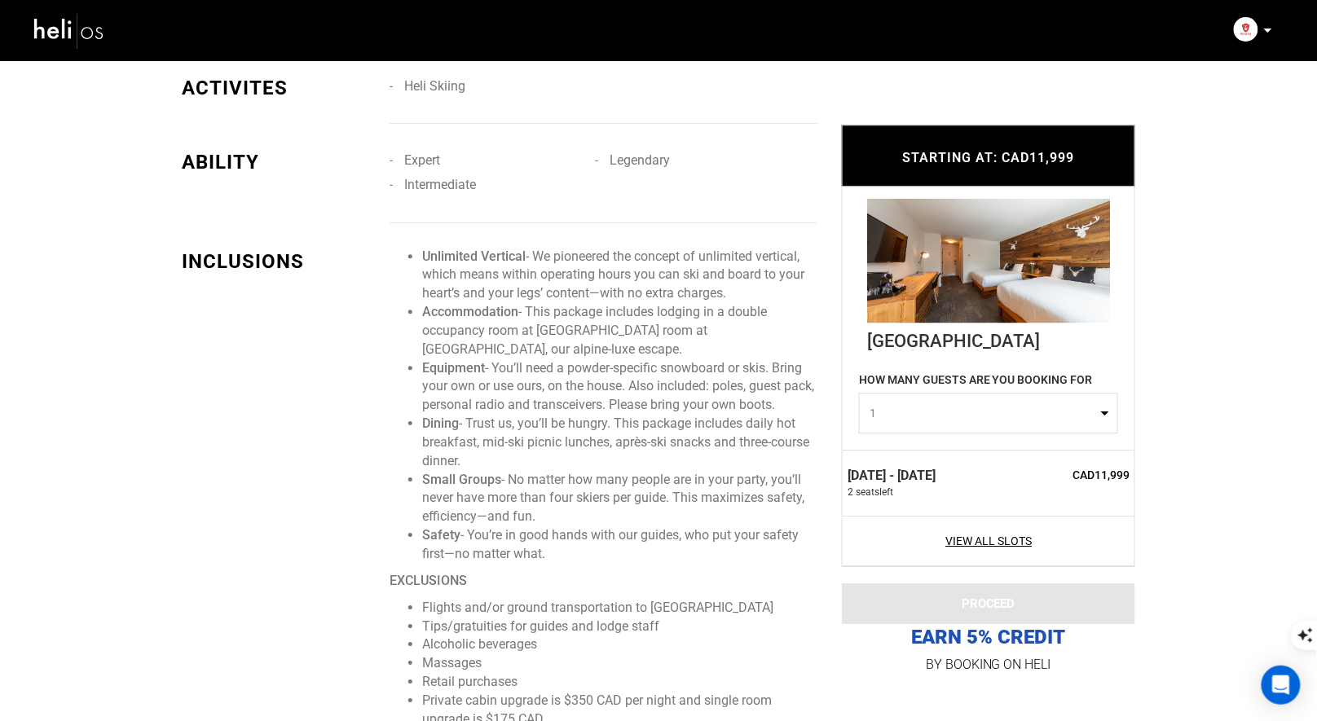
drag, startPoint x: 566, startPoint y: 556, endPoint x: 404, endPoint y: 246, distance: 349.3
click at [404, 248] on ul "Unlimited Vertical - We pioneered the concept of unlimited vertical, which mean…" at bounding box center [604, 406] width 428 height 316
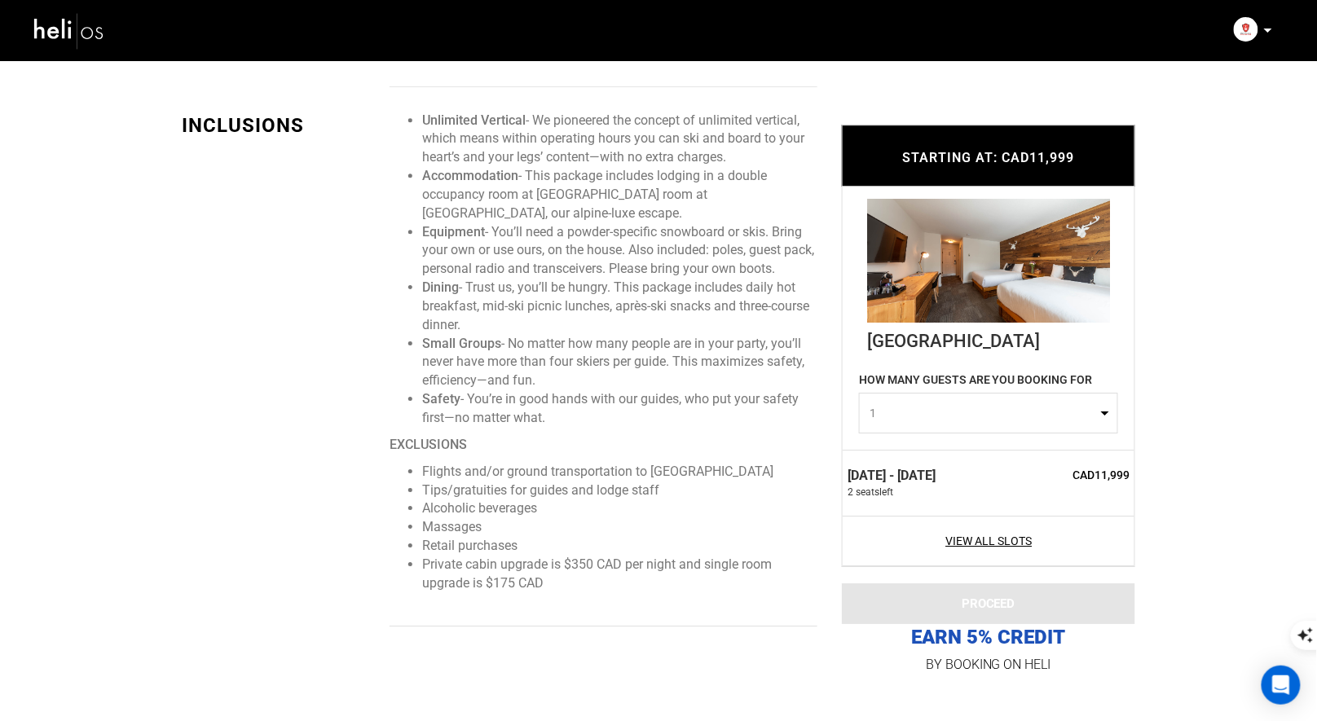
scroll to position [1501, 0]
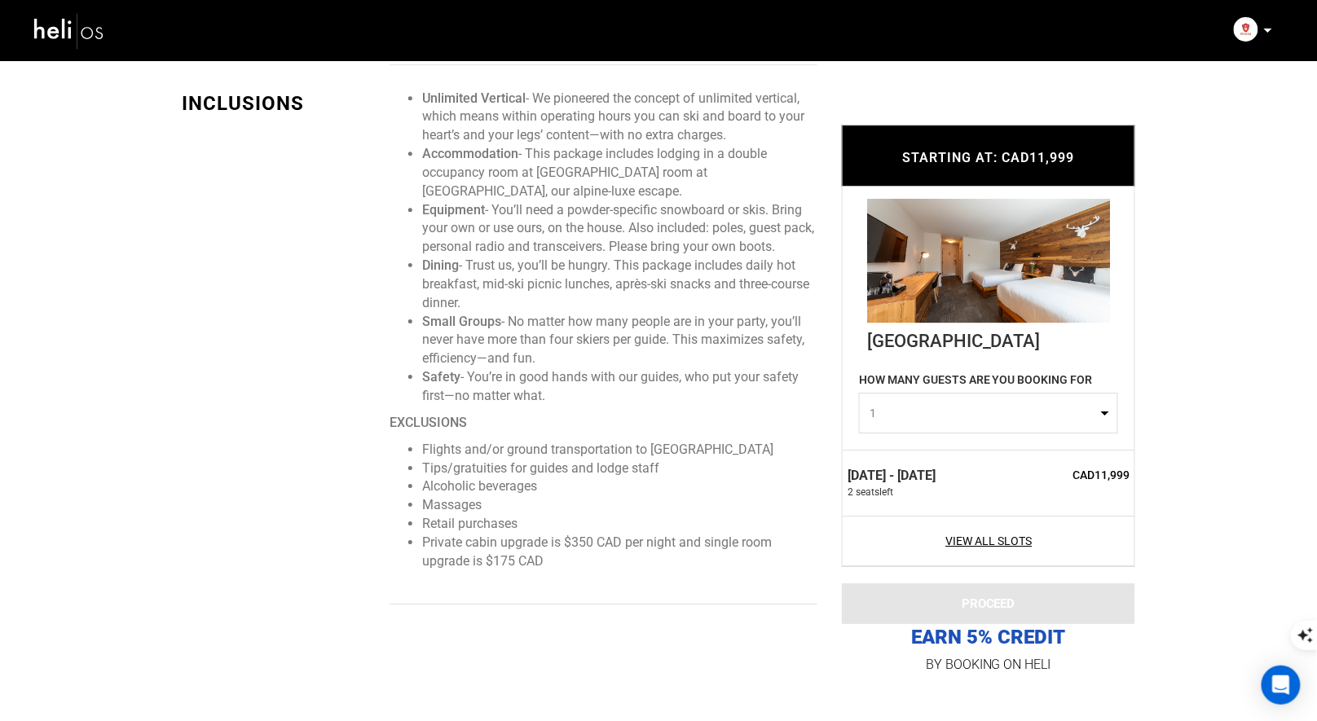
drag, startPoint x: 558, startPoint y: 563, endPoint x: 512, endPoint y: 98, distance: 467.7
click at [512, 98] on span "Unlimited Vertical - We pioneered the concept of unlimited vertical, which mean…" at bounding box center [604, 331] width 428 height 482
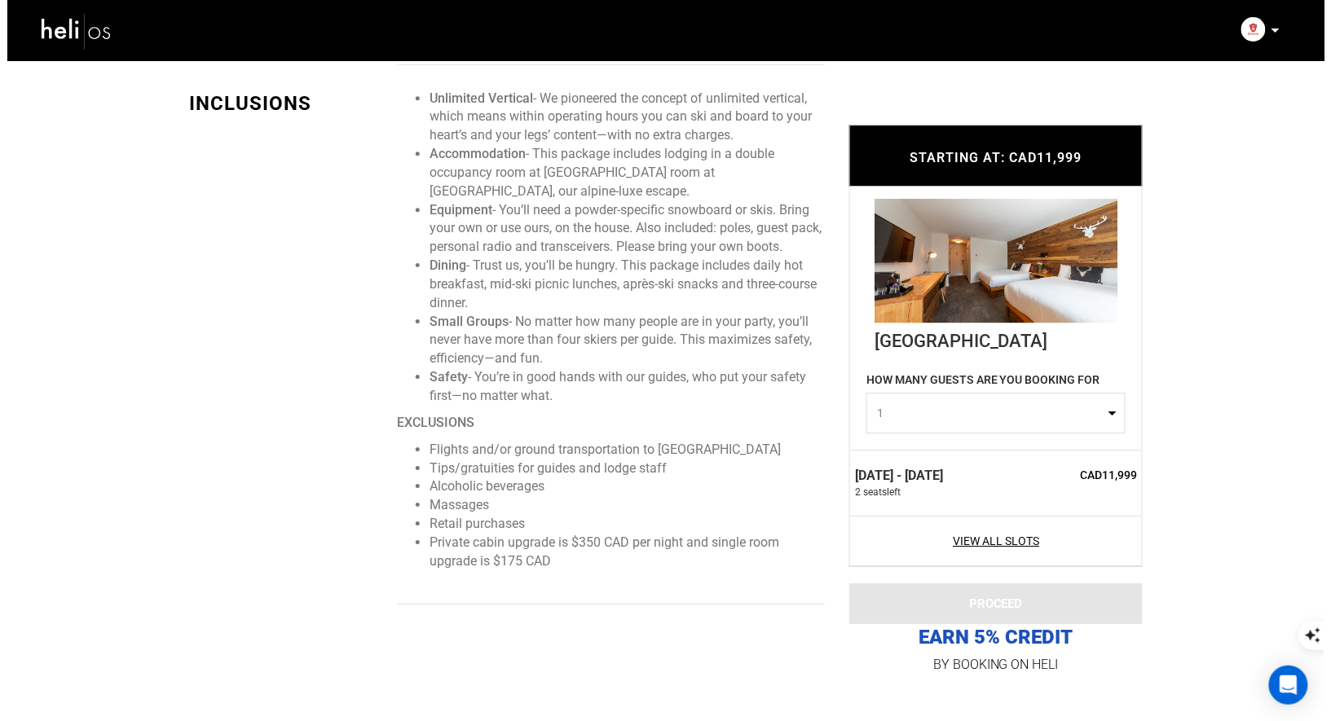
scroll to position [1411, 0]
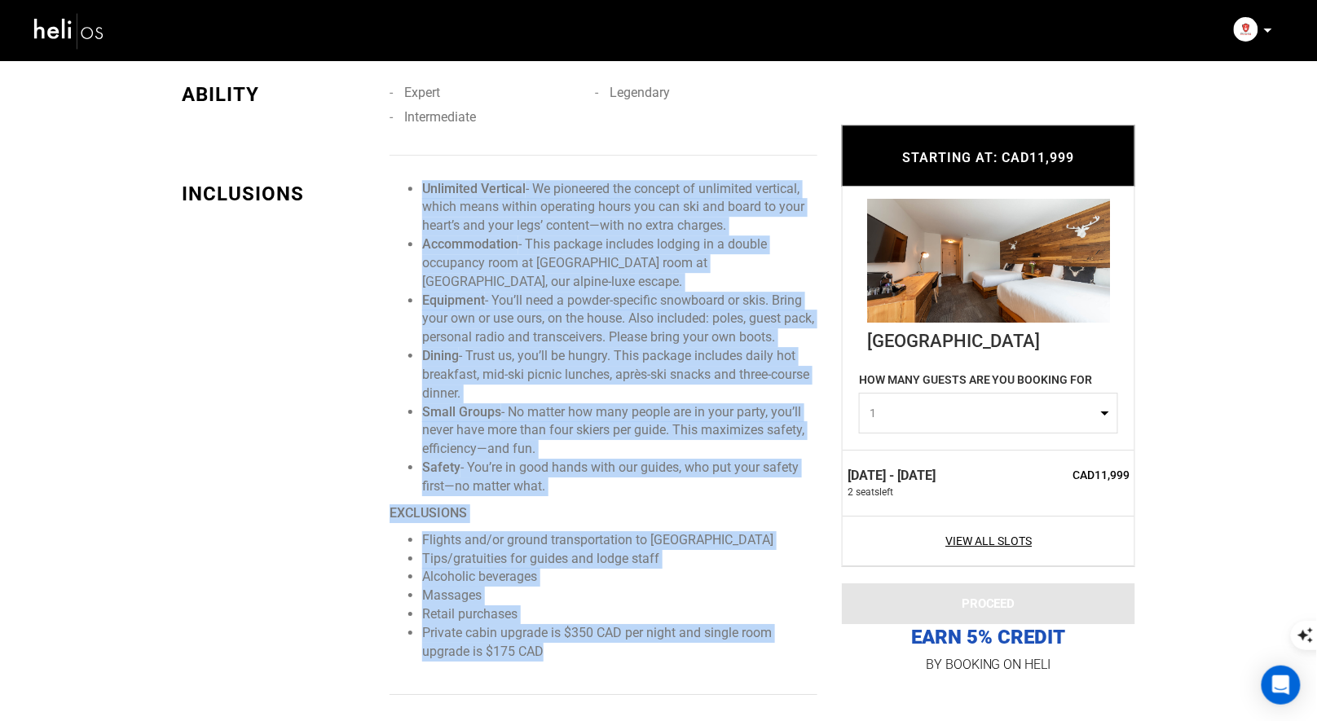
drag, startPoint x: 545, startPoint y: 652, endPoint x: 418, endPoint y: 182, distance: 487.2
click at [418, 182] on span "Unlimited Vertical - We pioneered the concept of unlimited vertical, which mean…" at bounding box center [604, 421] width 428 height 482
copy span "Unlimited Vertical - We pioneered the concept of unlimited vertical, which mean…"
